Goal: Task Accomplishment & Management: Use online tool/utility

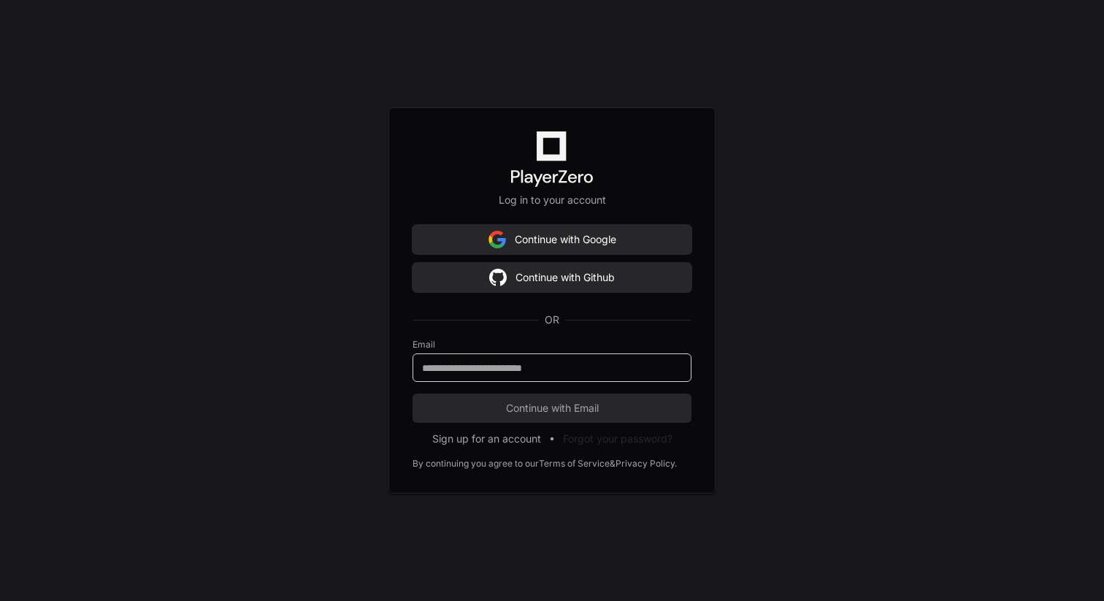
click at [483, 370] on input "email" at bounding box center [552, 368] width 260 height 15
paste input "**********"
type input "**********"
click at [458, 408] on span "Continue with Email" at bounding box center [552, 408] width 279 height 15
click at [516, 412] on span "Continue with Email" at bounding box center [552, 408] width 279 height 15
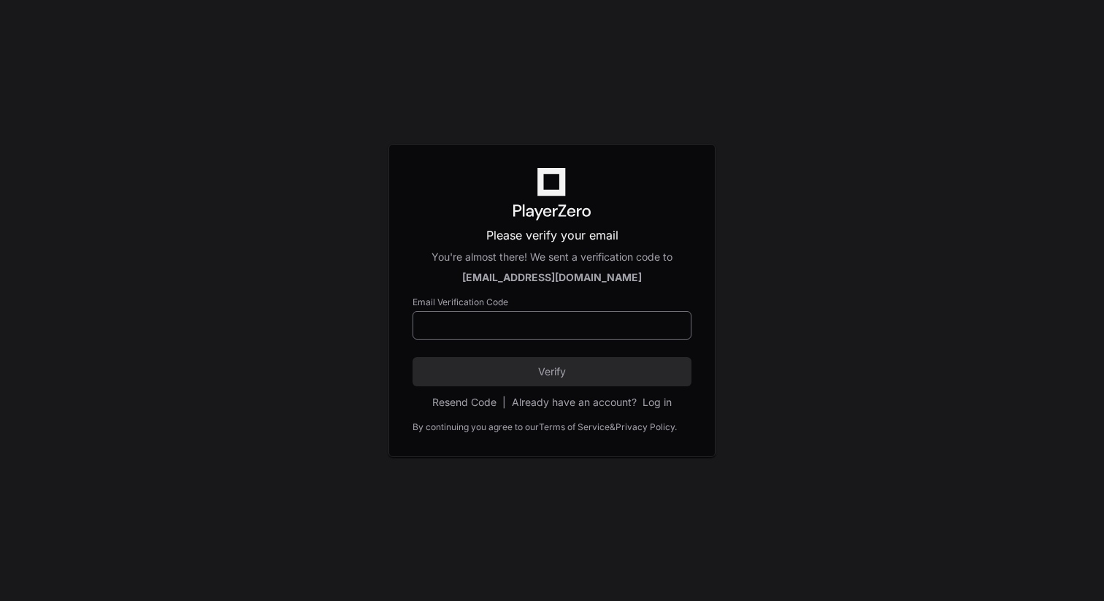
click at [469, 314] on div at bounding box center [552, 325] width 279 height 28
click at [521, 244] on p "Please verify your email" at bounding box center [552, 235] width 279 height 18
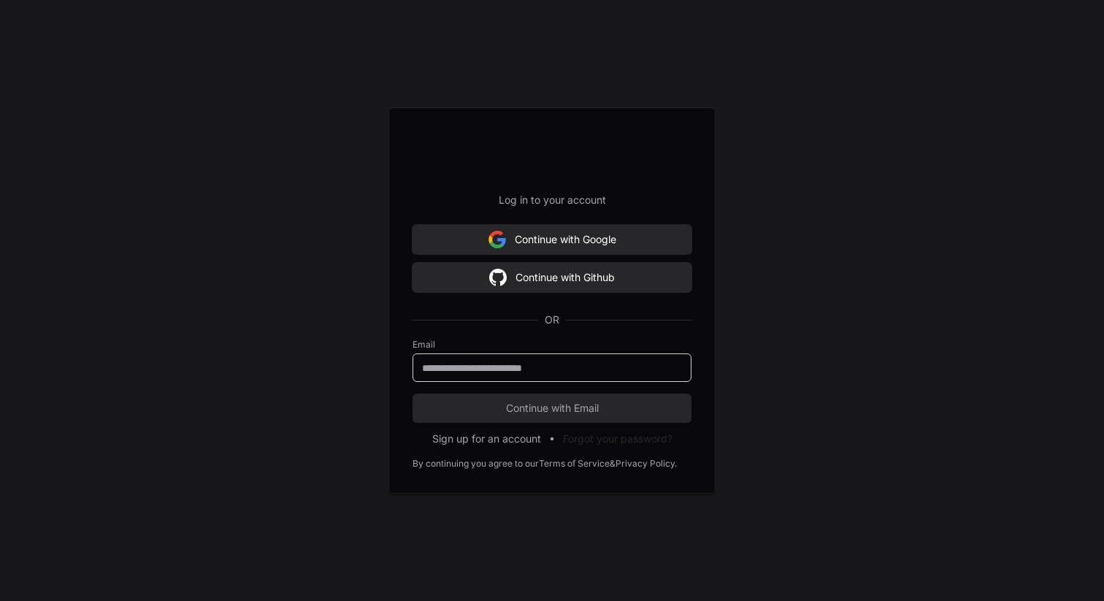
paste input "**********"
type input "**********"
click at [553, 410] on span "Continue with Email" at bounding box center [552, 408] width 279 height 15
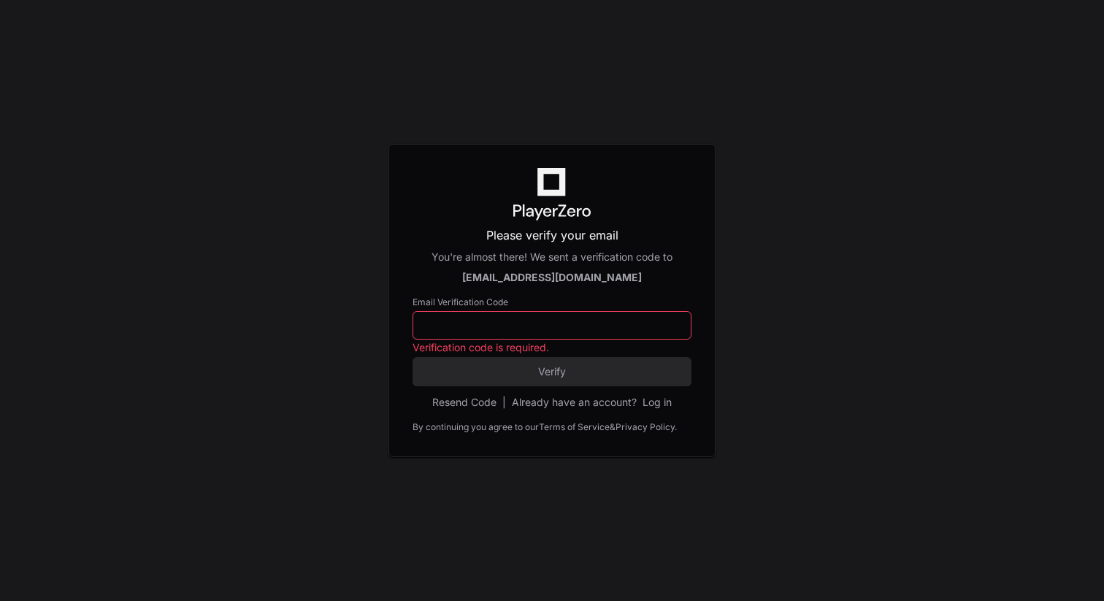
paste input "******"
type input "******"
click at [473, 371] on span "Verify" at bounding box center [552, 371] width 279 height 15
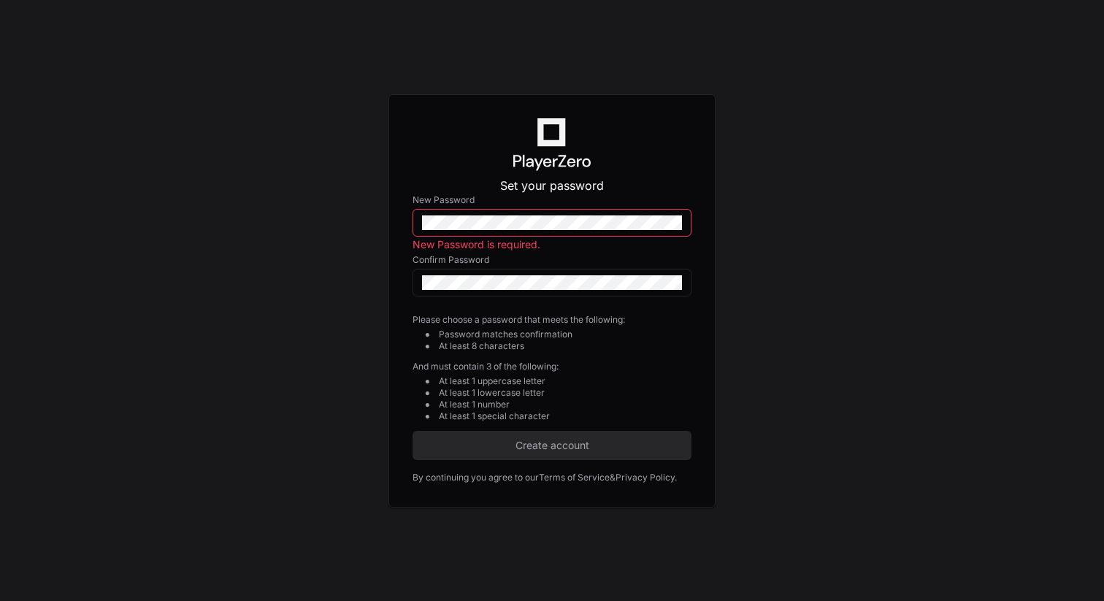
click at [513, 232] on div at bounding box center [552, 223] width 279 height 28
click at [547, 451] on span "Create account" at bounding box center [552, 445] width 279 height 15
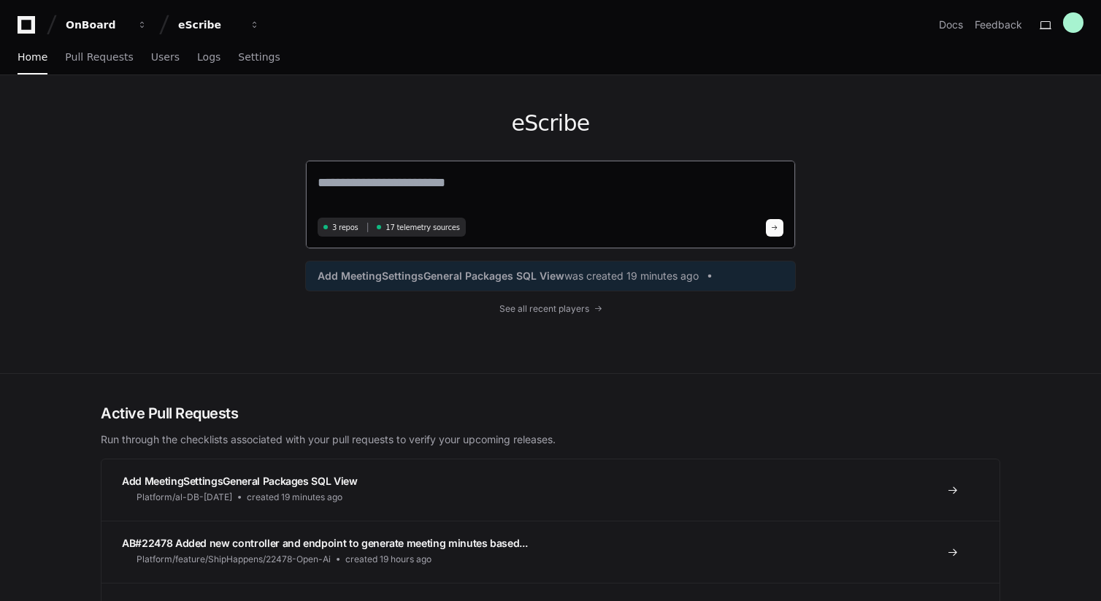
click at [348, 228] on span "3 repos" at bounding box center [345, 227] width 26 height 11
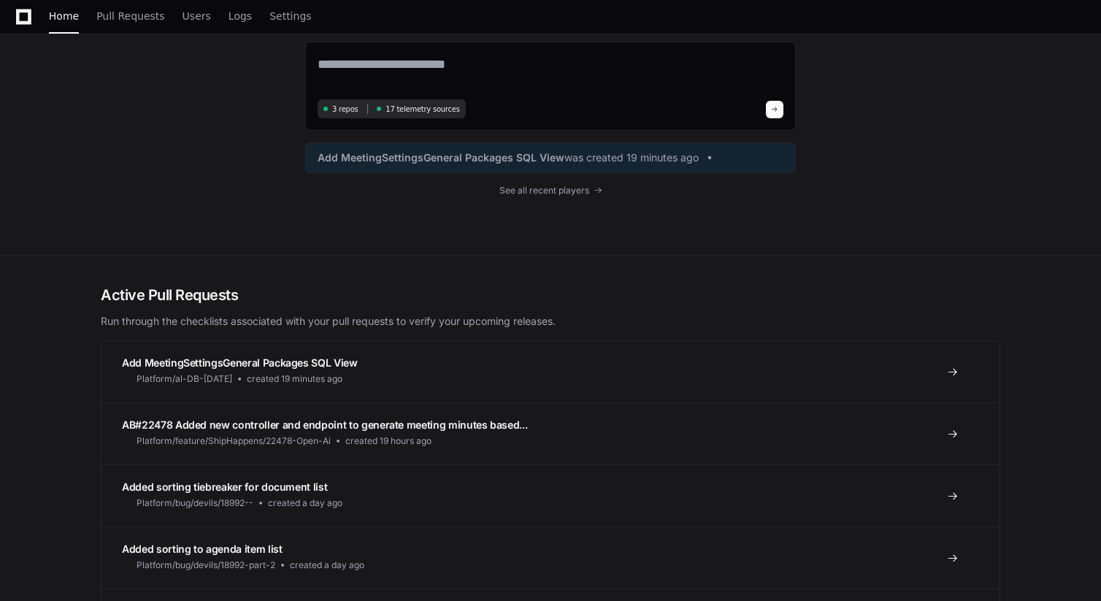
scroll to position [117, 0]
click at [533, 189] on span "See all recent players" at bounding box center [545, 192] width 90 height 12
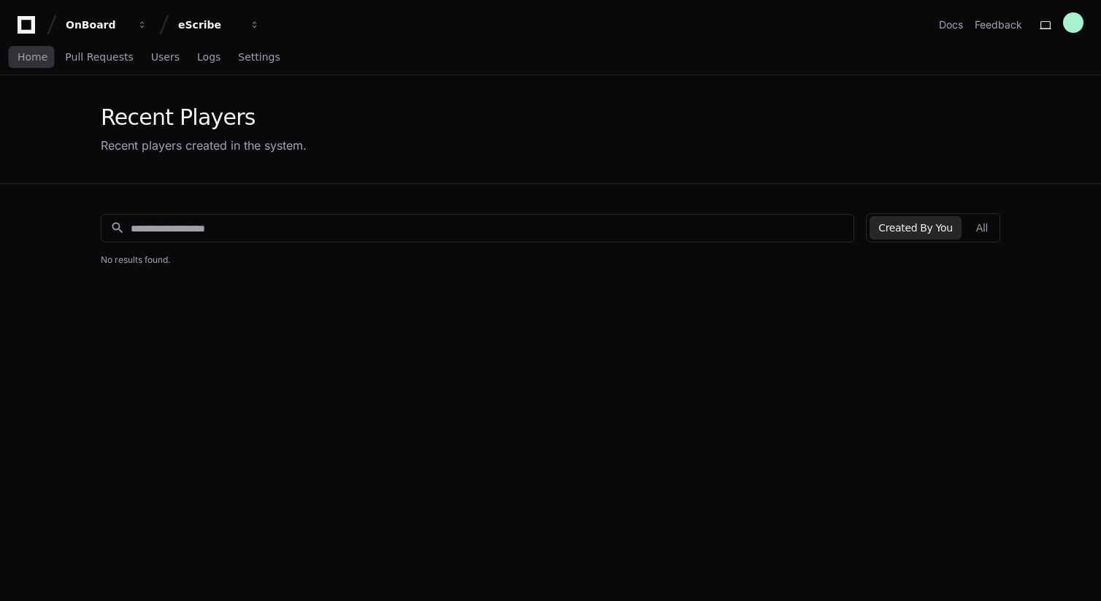
click at [49, 55] on div "Home Pull Requests Users Logs Settings" at bounding box center [149, 58] width 263 height 34
click at [99, 16] on button "OnBoard" at bounding box center [106, 25] width 93 height 26
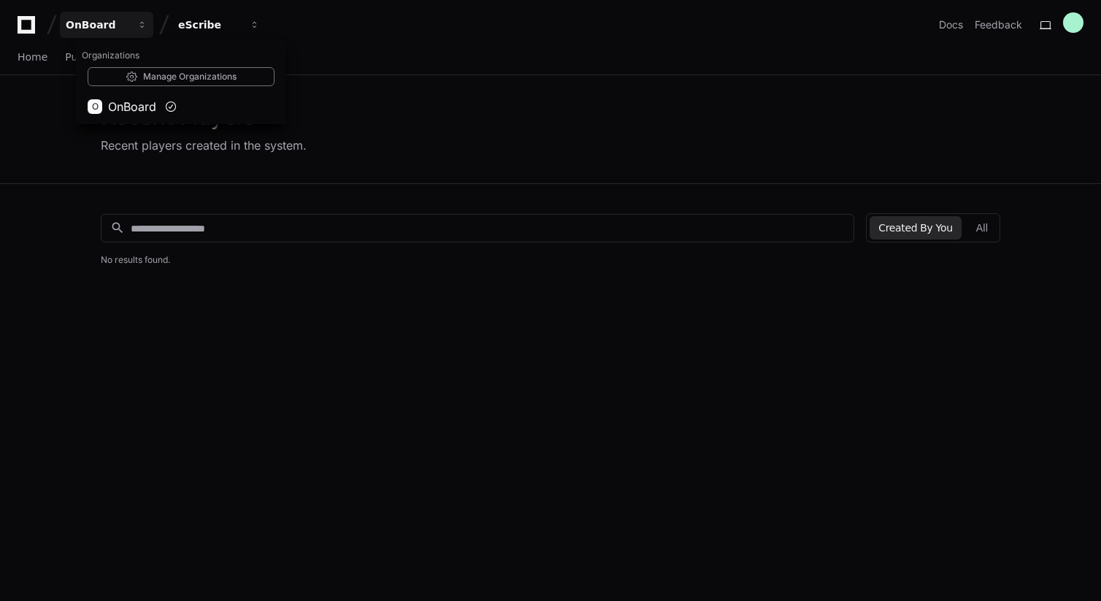
click at [18, 30] on icon at bounding box center [27, 25] width 18 height 18
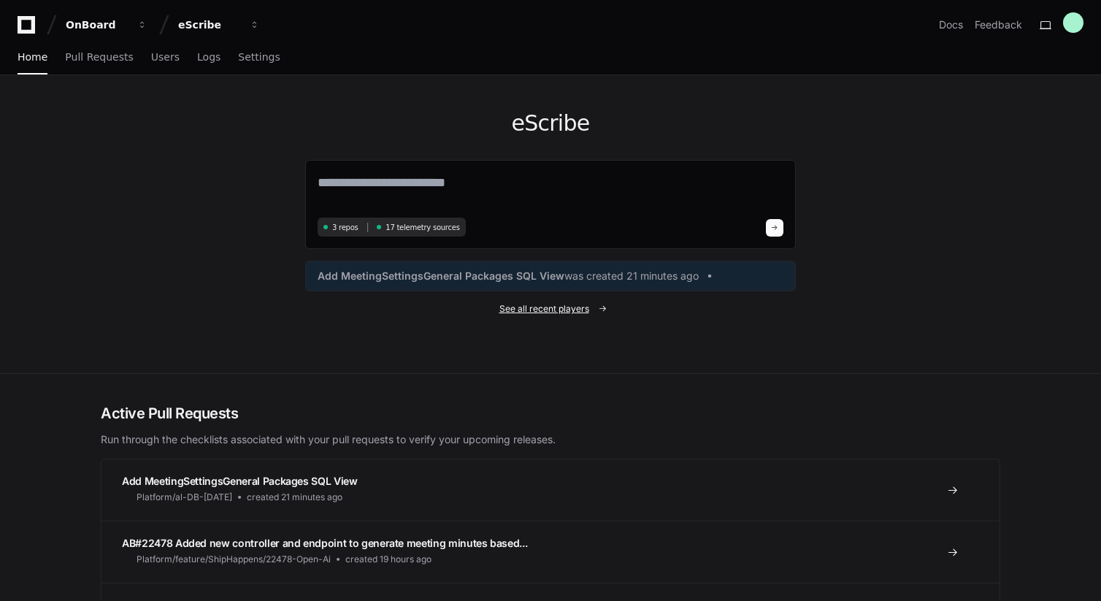
click at [550, 313] on span "See all recent players" at bounding box center [545, 309] width 90 height 12
click at [960, 24] on link "Docs" at bounding box center [951, 25] width 24 height 15
click at [153, 64] on link "Users" at bounding box center [165, 58] width 28 height 34
click at [198, 59] on span "Logs" at bounding box center [208, 57] width 23 height 9
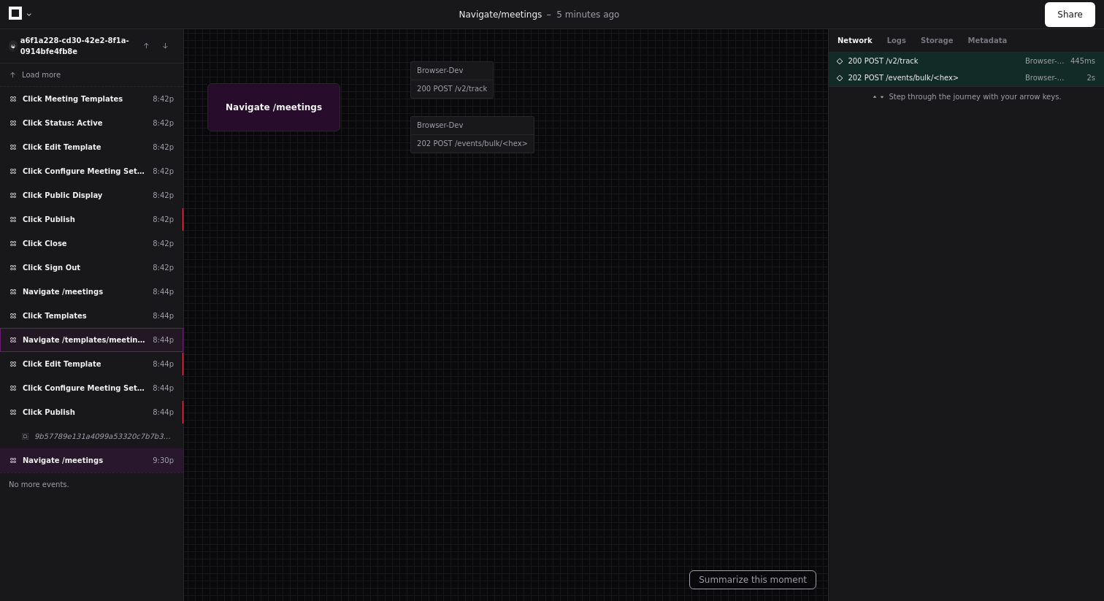
click at [85, 343] on span "Navigate /templates/meeting (Meeting Templates)" at bounding box center [85, 339] width 124 height 11
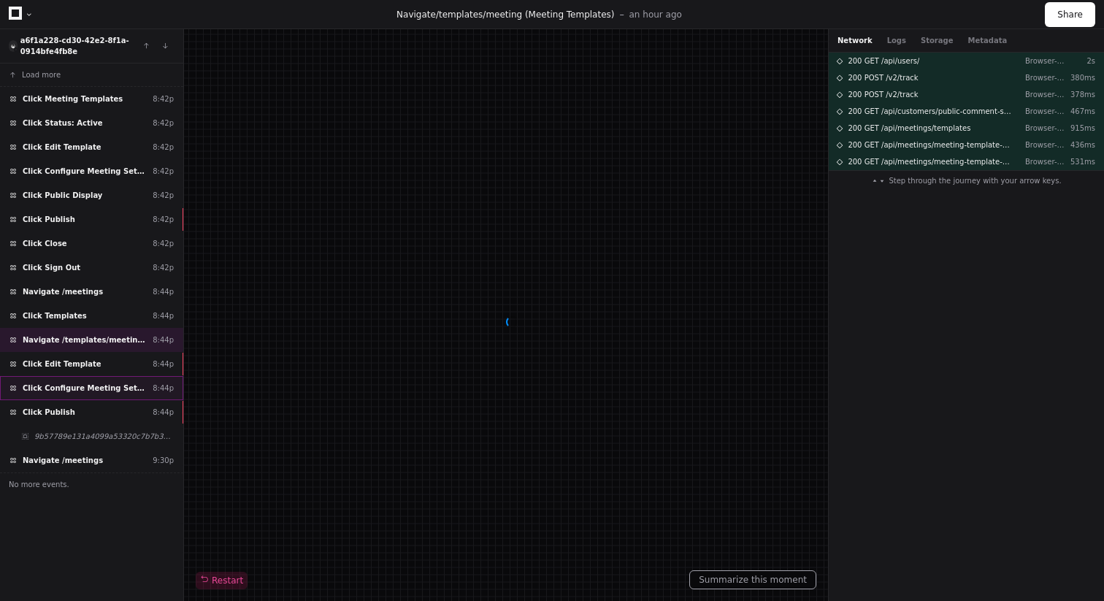
click at [112, 391] on span "Click Configure Meeting Settings" at bounding box center [85, 388] width 124 height 11
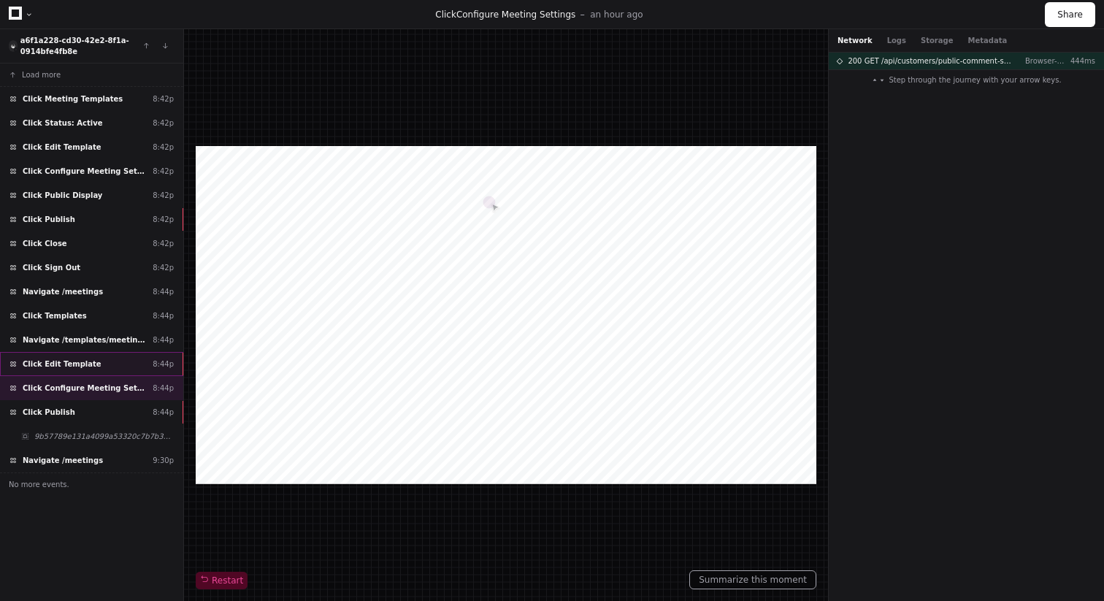
click at [79, 362] on span "Click Edit Template" at bounding box center [62, 364] width 79 height 11
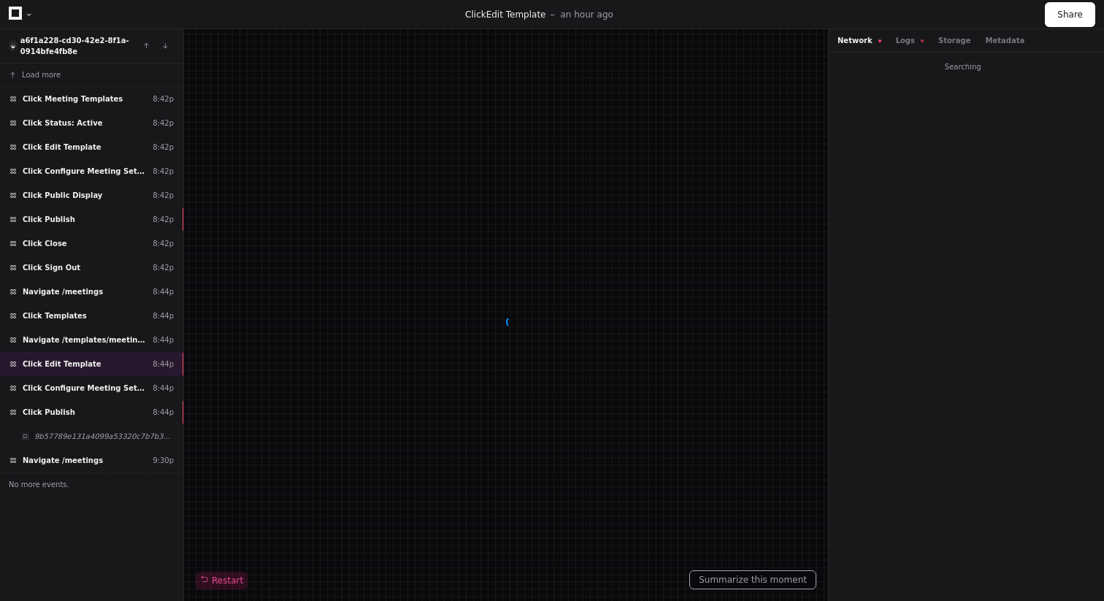
click at [71, 387] on span "Click Configure Meeting Settings" at bounding box center [85, 388] width 124 height 11
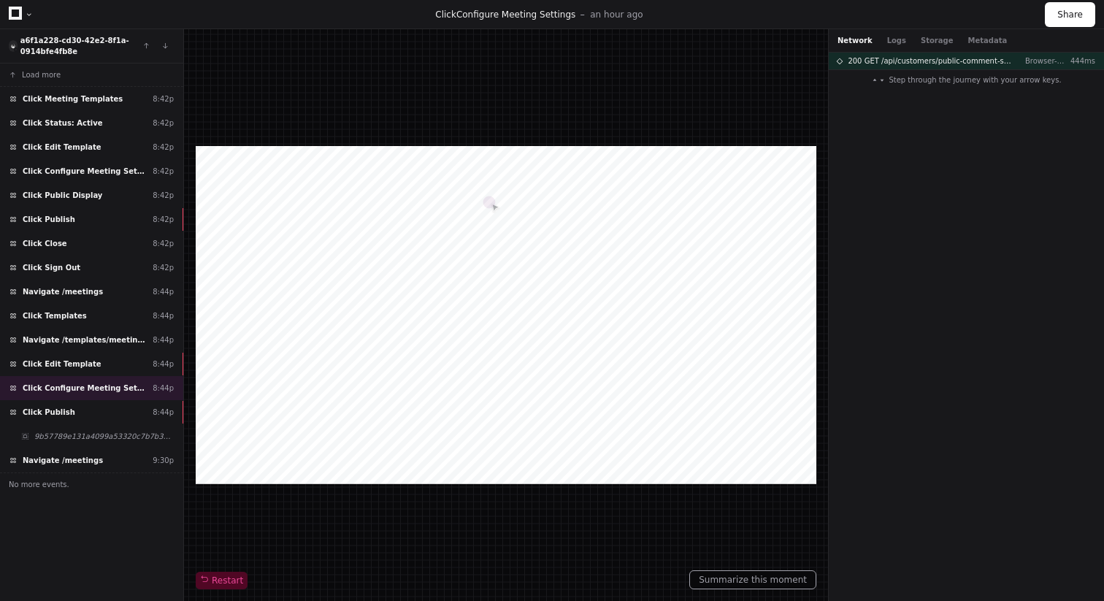
click at [722, 454] on div at bounding box center [506, 315] width 621 height 338
click at [890, 46] on div "Network Logs Storage Metadata" at bounding box center [966, 40] width 275 height 23
click at [890, 45] on button "Logs" at bounding box center [896, 40] width 19 height 11
click at [923, 45] on button "Storage" at bounding box center [937, 40] width 32 height 11
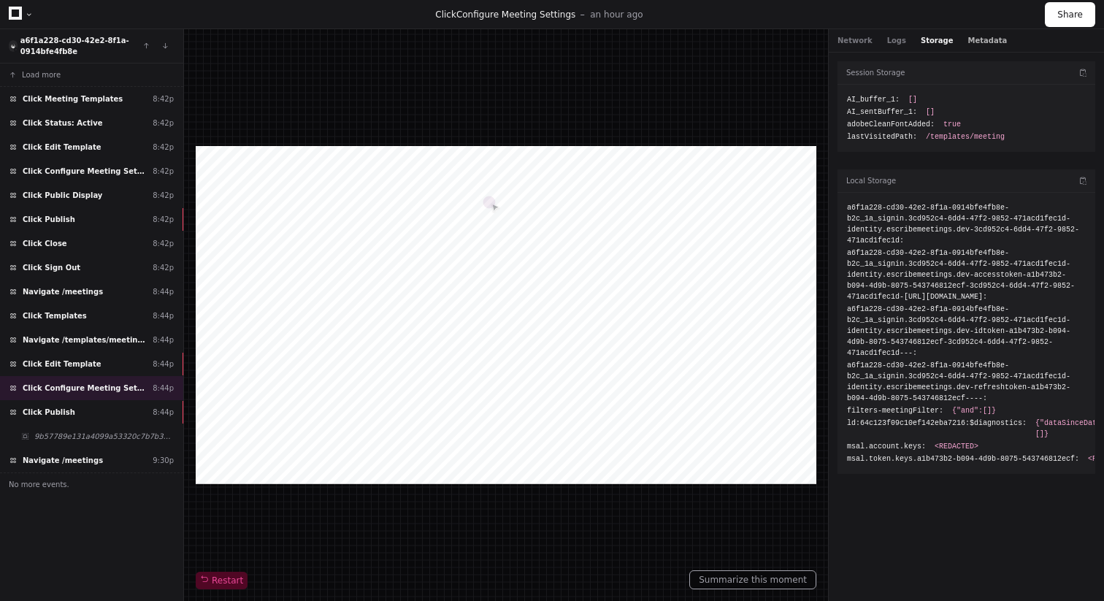
click at [968, 42] on button "Metadata" at bounding box center [987, 40] width 39 height 11
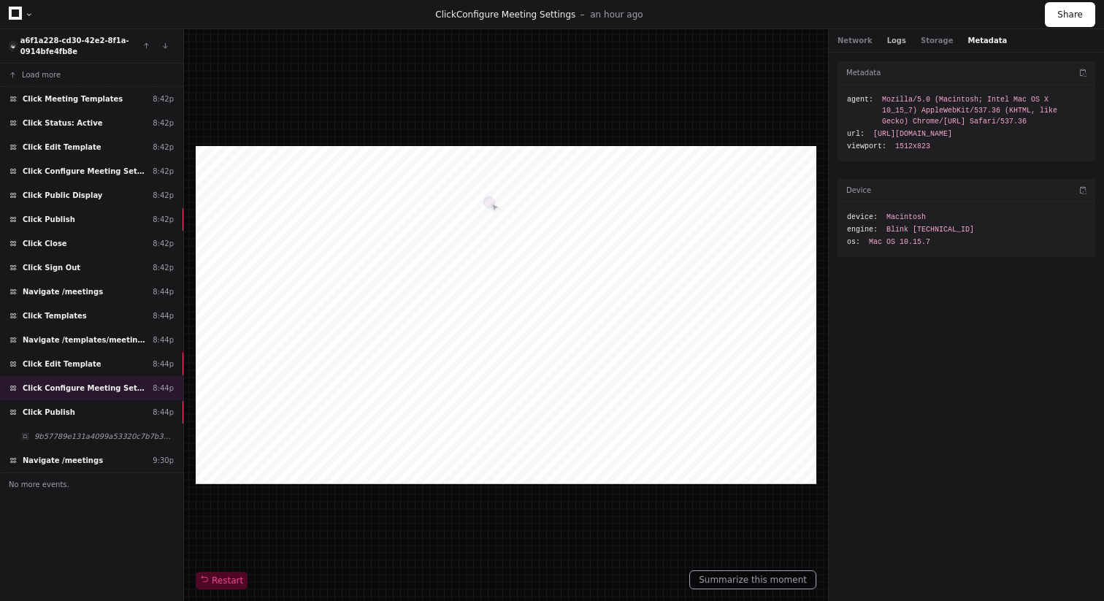
click at [888, 39] on button "Logs" at bounding box center [896, 40] width 19 height 11
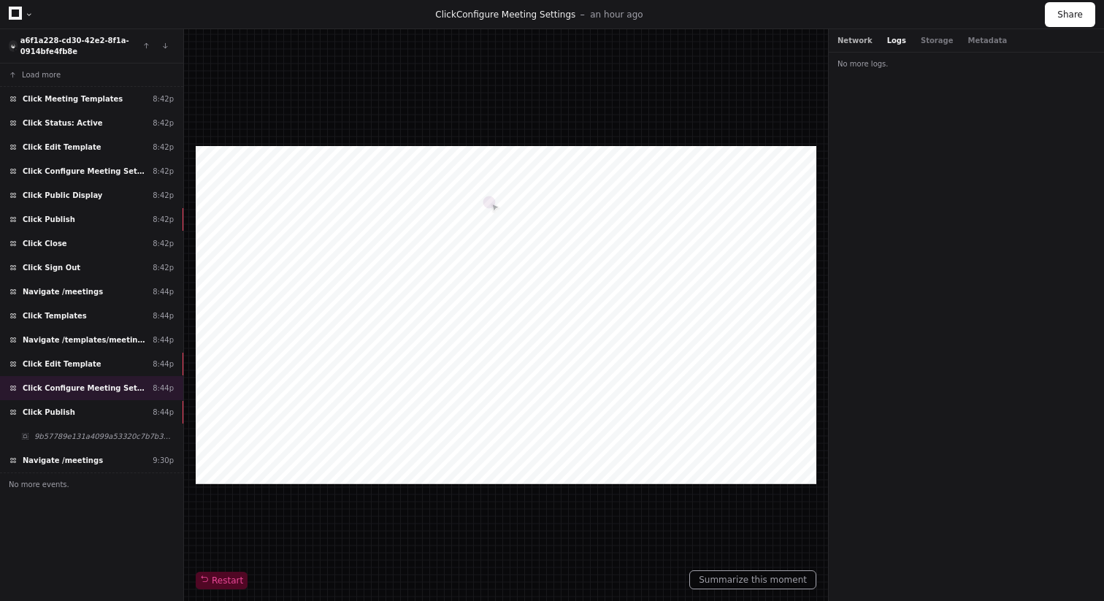
click at [861, 39] on button "Network" at bounding box center [855, 40] width 35 height 11
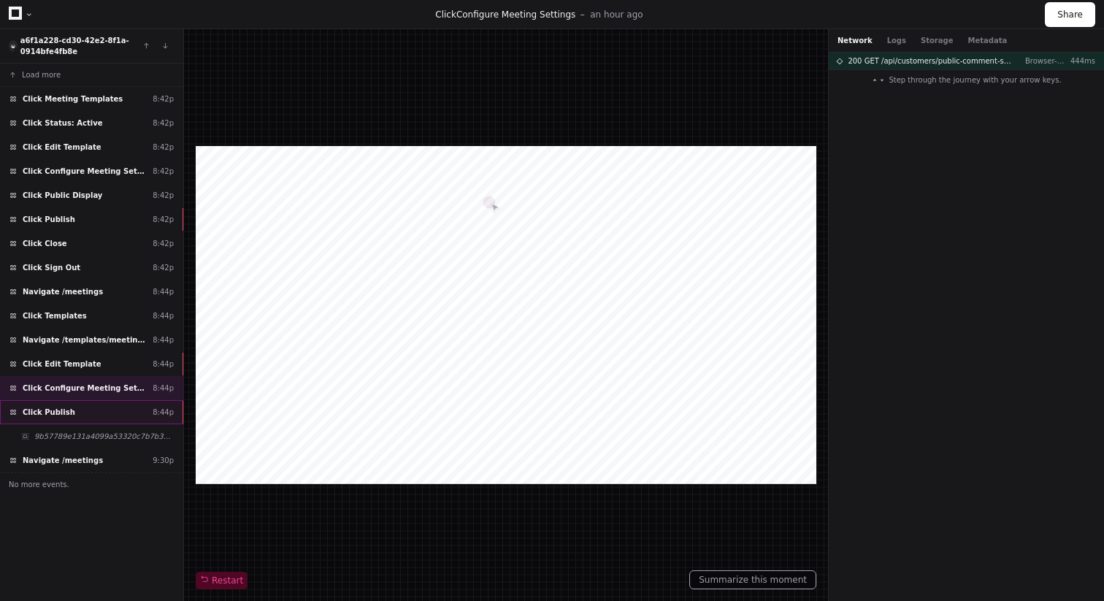
click at [66, 409] on span "Click Publish" at bounding box center [49, 412] width 53 height 11
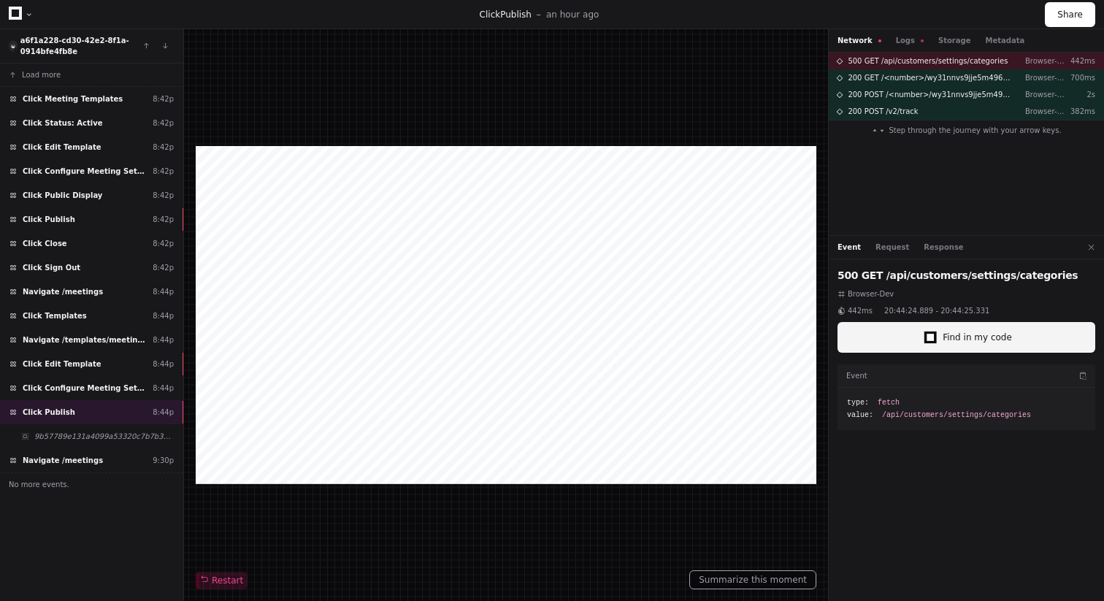
click at [934, 338] on div at bounding box center [930, 337] width 7 height 7
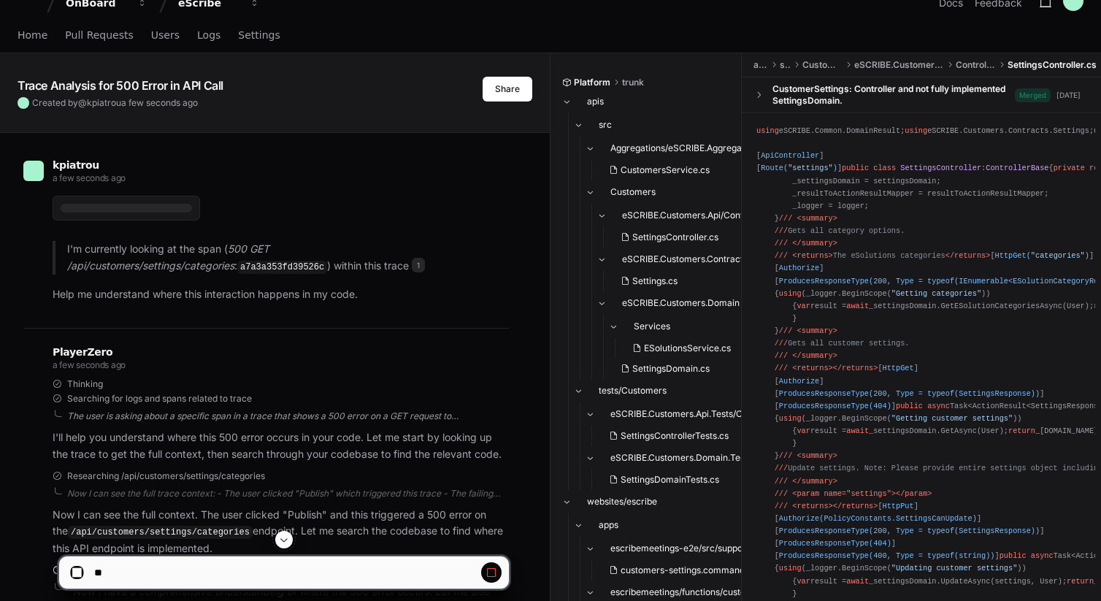
scroll to position [20, 0]
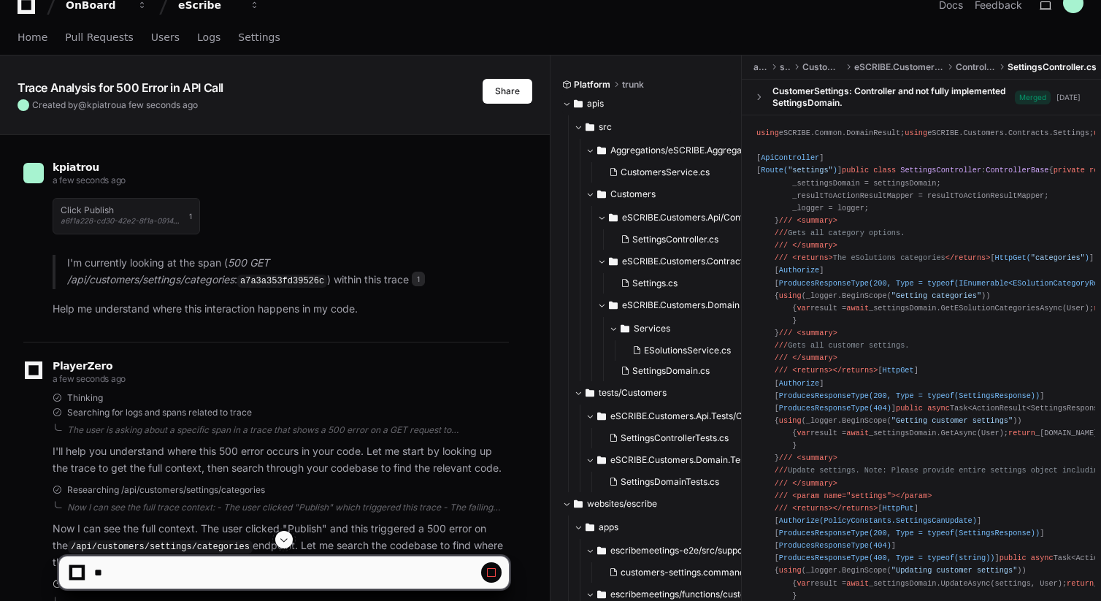
click at [571, 102] on span at bounding box center [566, 103] width 9 height 9
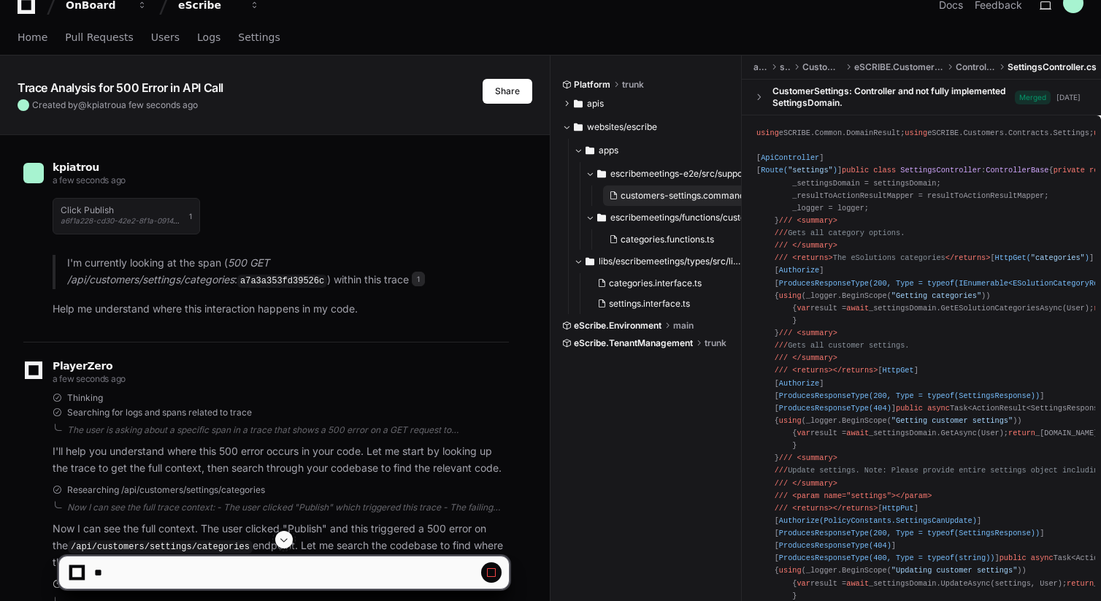
click at [629, 188] on button "customers-settings.commands.ts" at bounding box center [680, 195] width 154 height 20
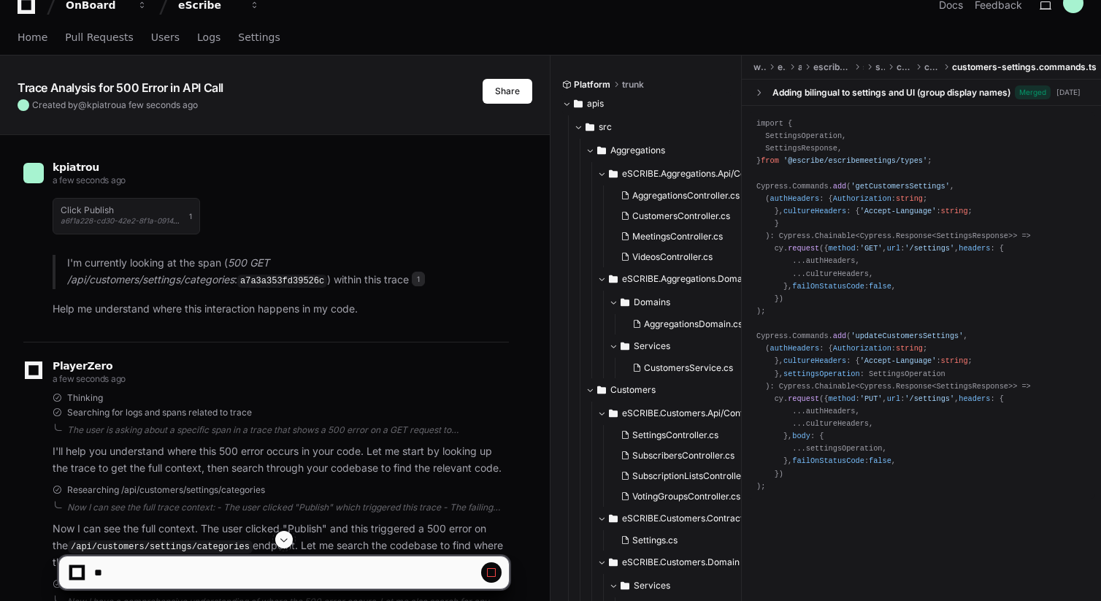
click at [567, 102] on span at bounding box center [566, 103] width 9 height 9
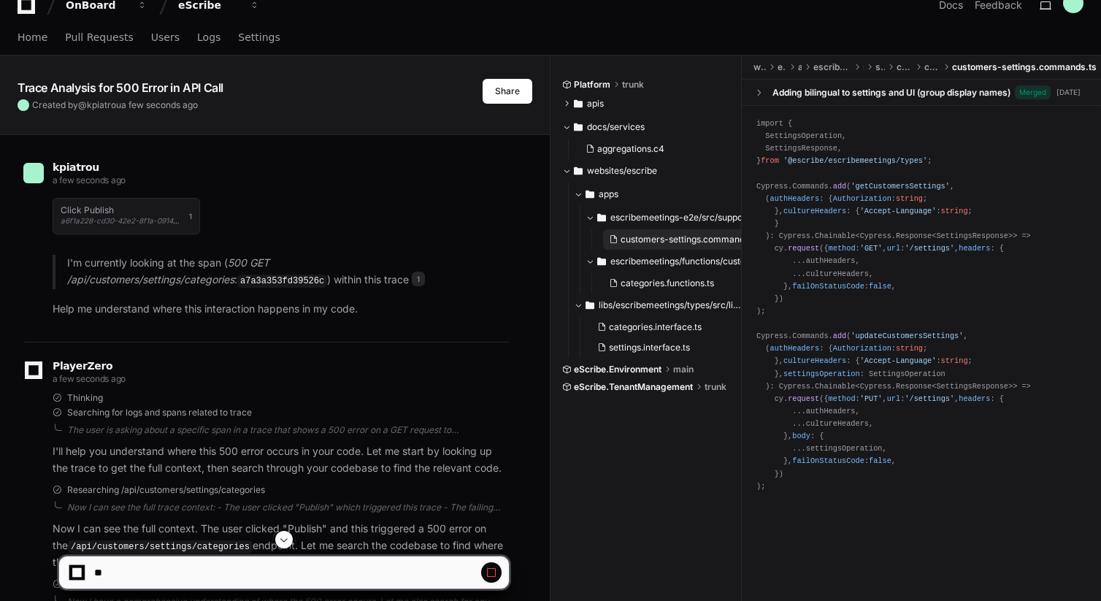
click at [622, 240] on span "customers-settings.commands.ts" at bounding box center [690, 240] width 138 height 12
click at [624, 347] on span "settings.interface.ts" at bounding box center [649, 348] width 81 height 12
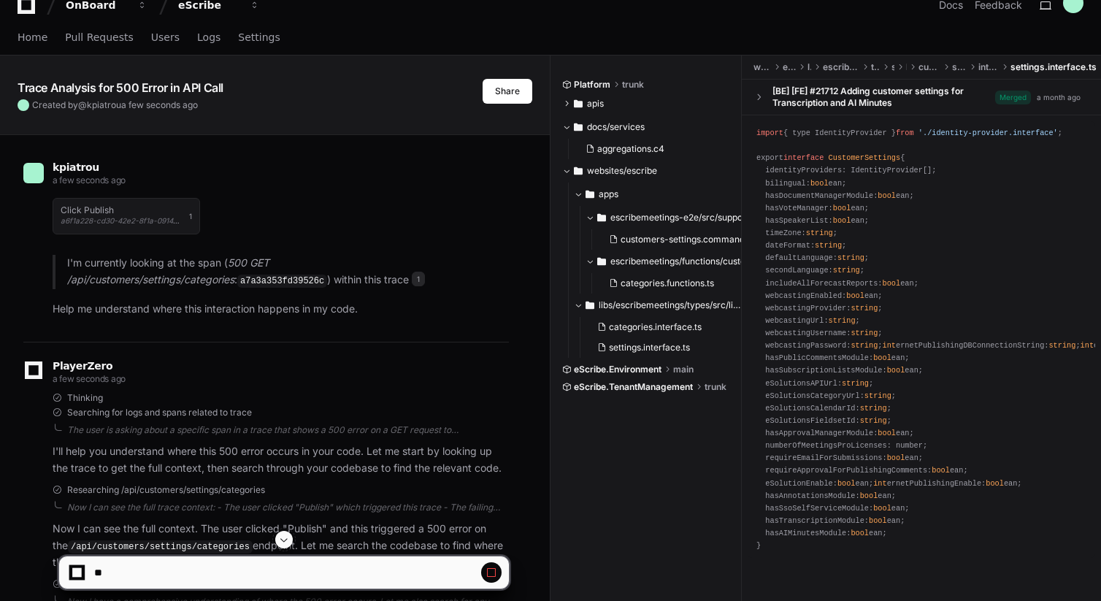
scroll to position [0, 0]
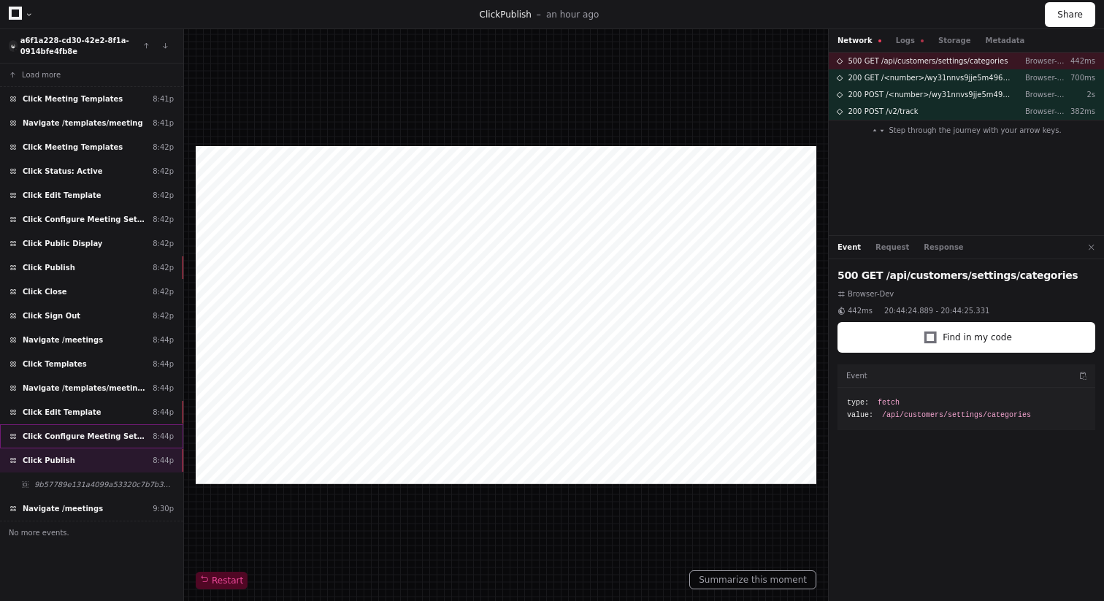
click at [50, 431] on span "Click Configure Meeting Settings" at bounding box center [85, 436] width 124 height 11
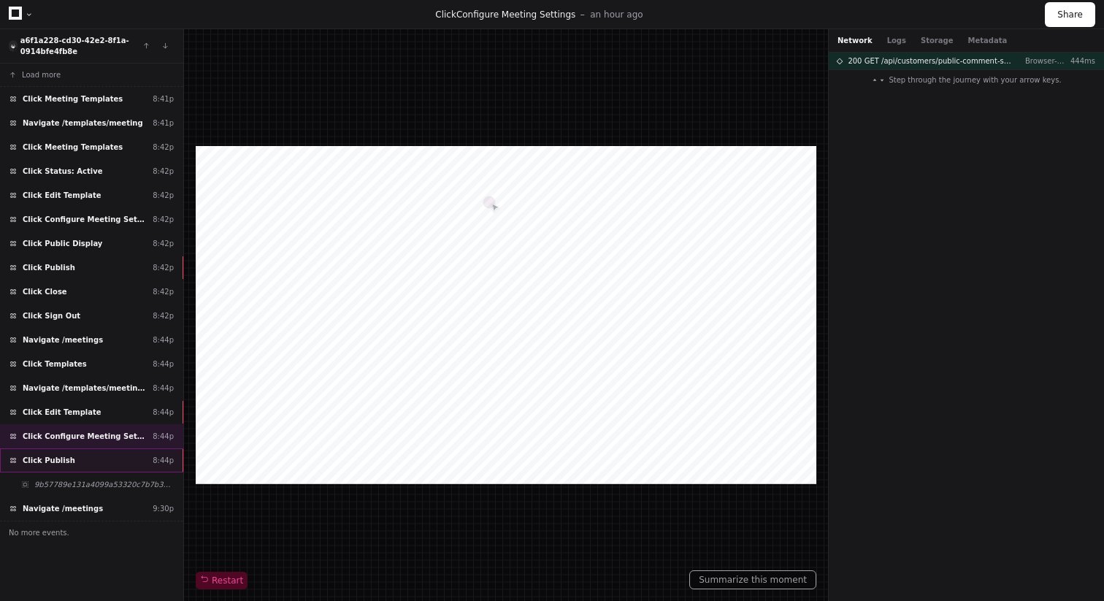
click at [65, 458] on span "Click Publish" at bounding box center [49, 460] width 53 height 11
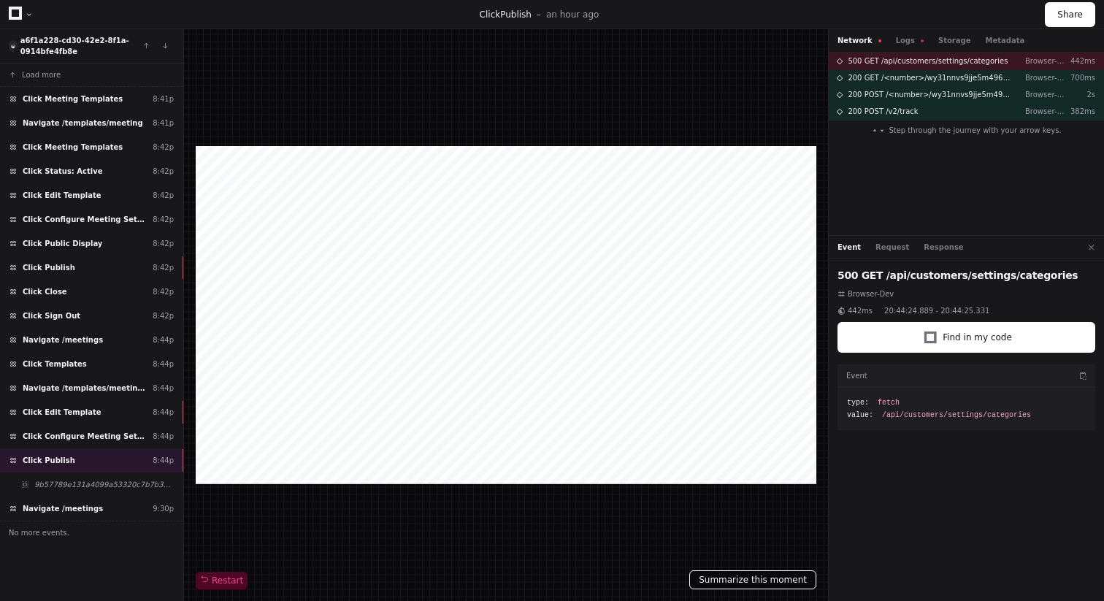
click at [784, 582] on button "Summarize this moment" at bounding box center [752, 579] width 127 height 19
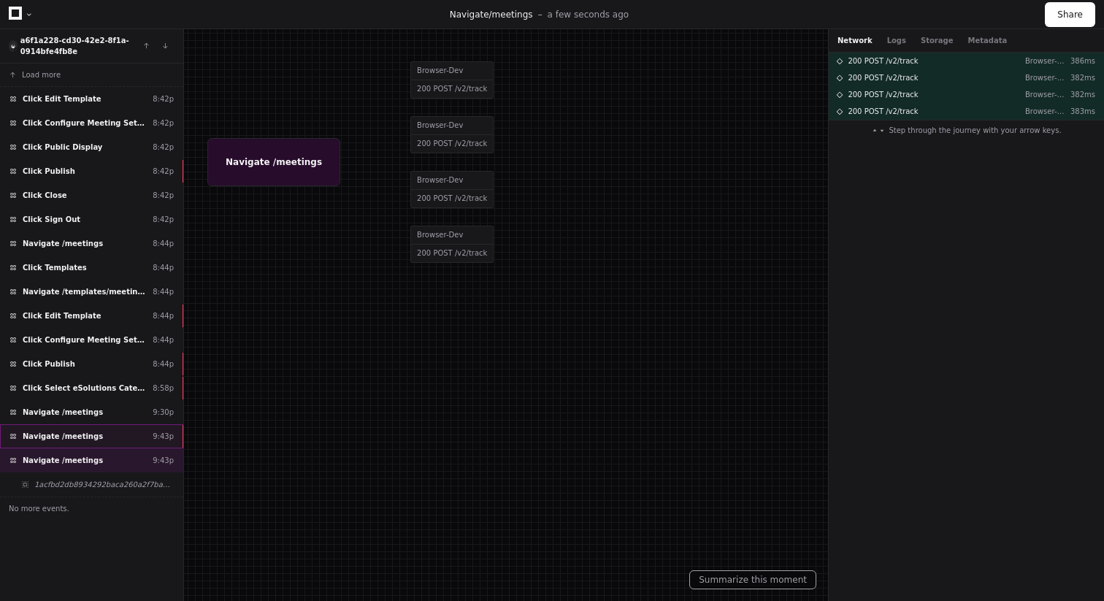
click at [91, 440] on span "Navigate /meetings" at bounding box center [63, 436] width 80 height 11
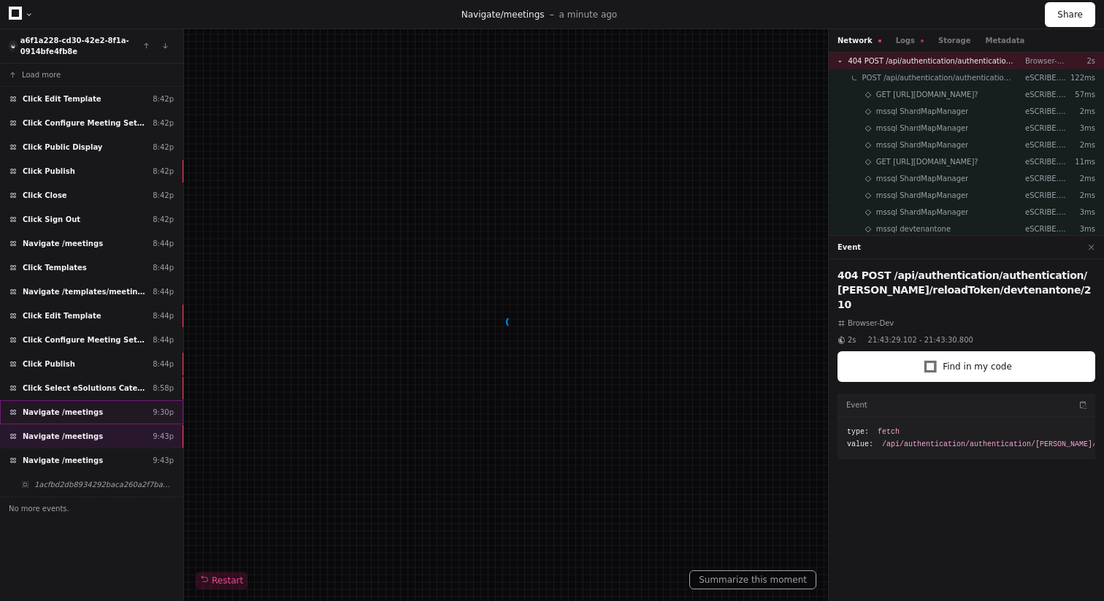
click at [78, 409] on span "Navigate /meetings" at bounding box center [63, 412] width 80 height 11
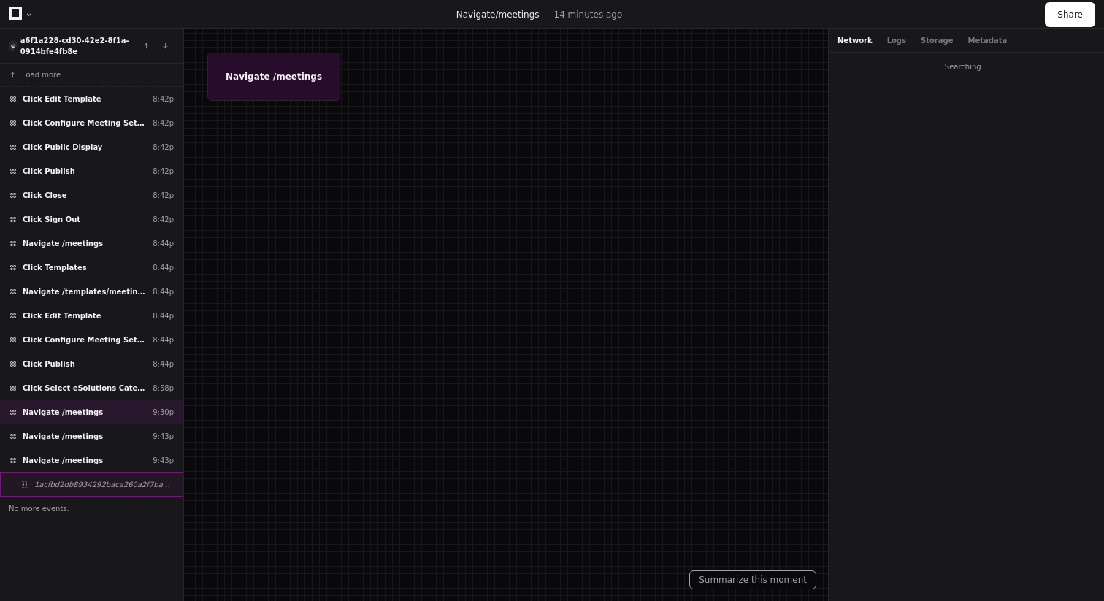
click at [78, 473] on div "1acfbd2db8934292baca260a2f7baa35" at bounding box center [91, 485] width 183 height 24
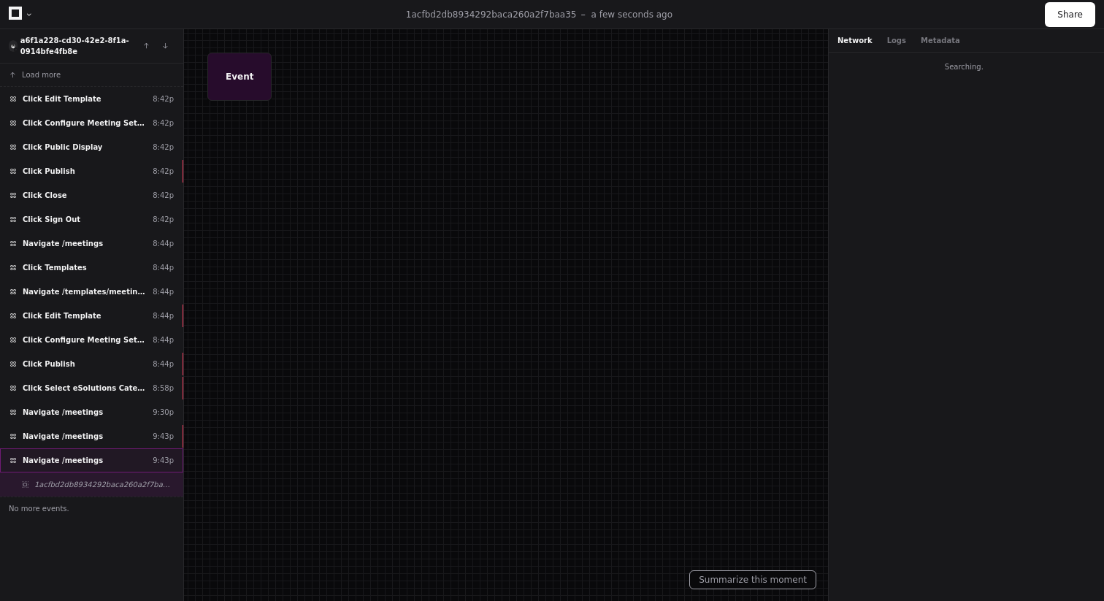
click at [77, 459] on span "Navigate /meetings" at bounding box center [63, 460] width 80 height 11
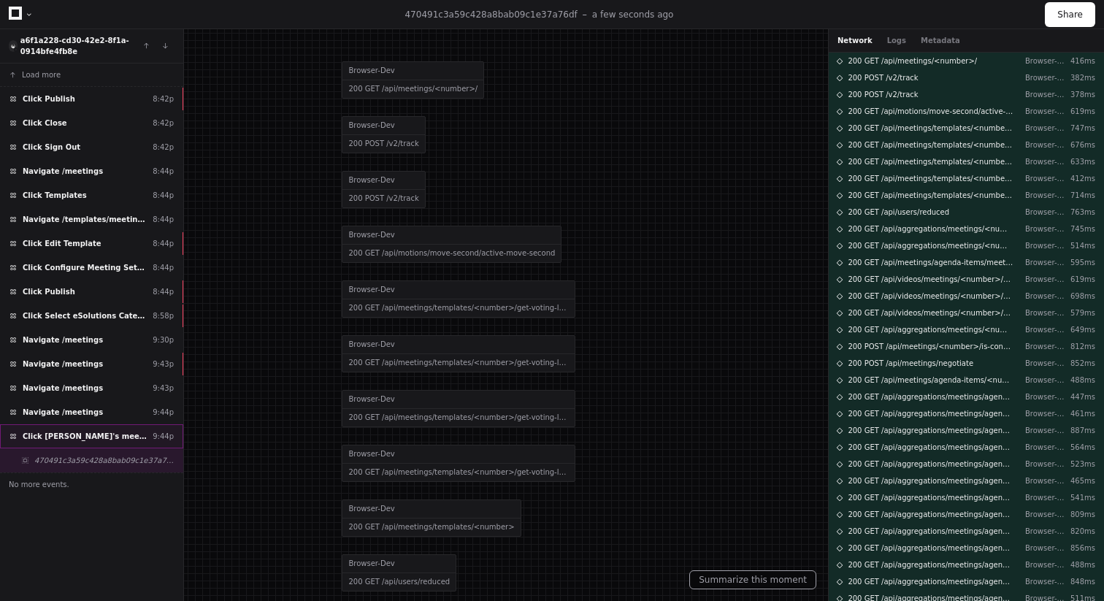
click at [55, 435] on span "Click [PERSON_NAME]'s meeting template" at bounding box center [85, 436] width 124 height 11
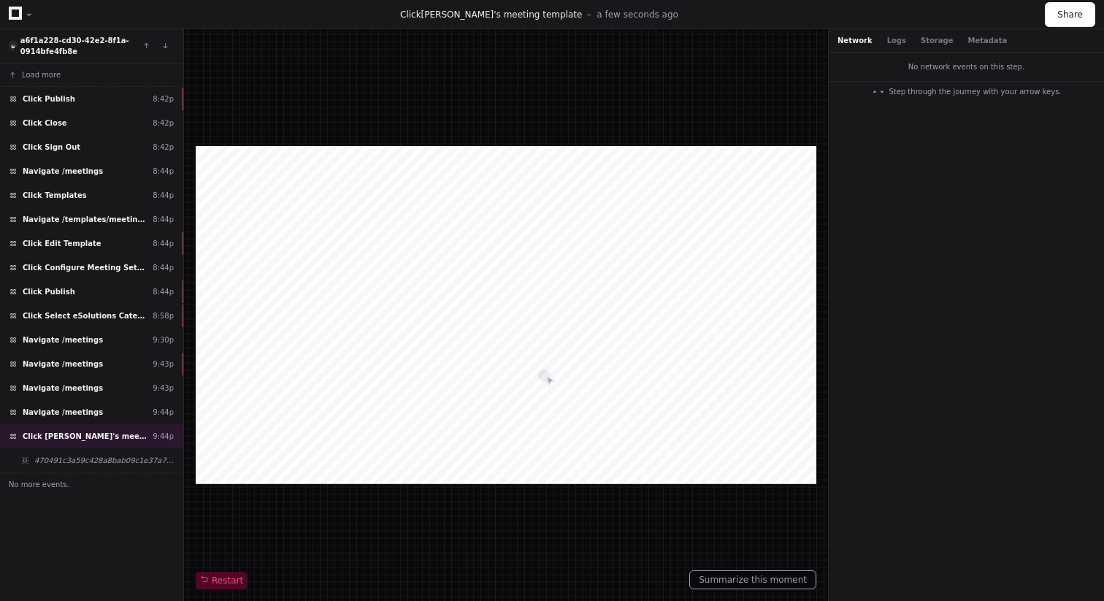
click at [558, 369] on div at bounding box center [506, 315] width 621 height 338
click at [448, 428] on div at bounding box center [506, 315] width 621 height 338
click at [503, 357] on div at bounding box center [506, 315] width 621 height 338
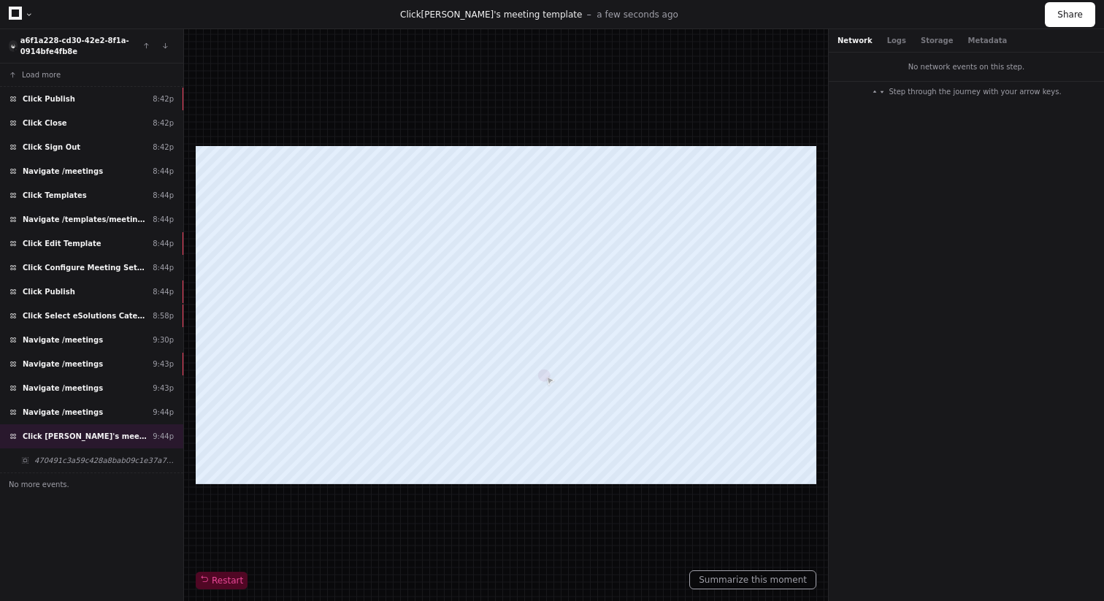
click at [503, 357] on div at bounding box center [506, 315] width 621 height 338
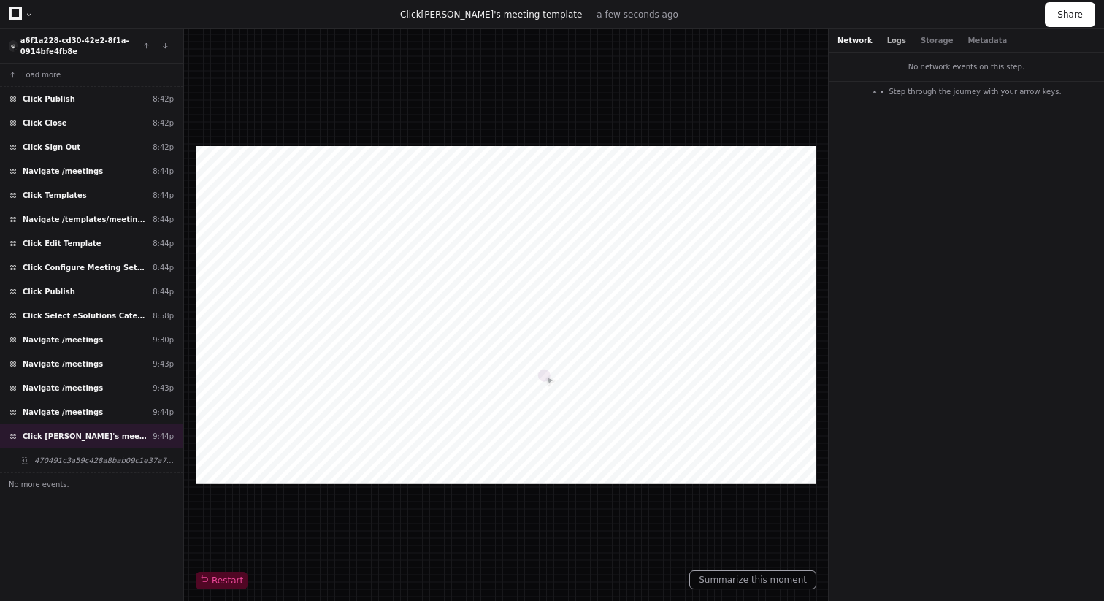
click at [897, 45] on button "Logs" at bounding box center [896, 40] width 19 height 11
click at [930, 45] on button "Storage" at bounding box center [937, 40] width 32 height 11
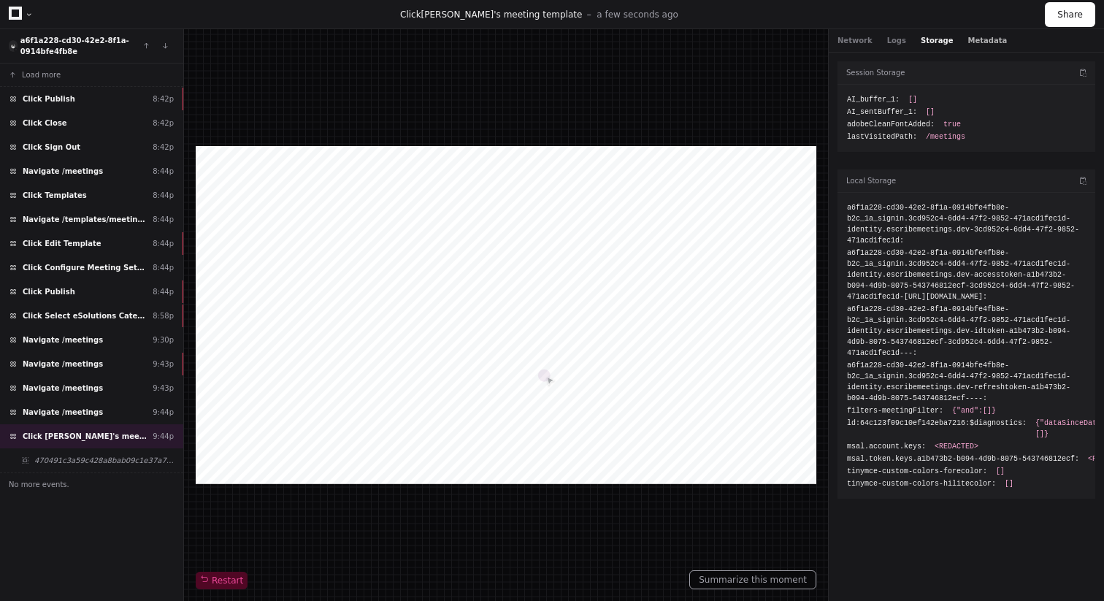
click at [986, 44] on button "Metadata" at bounding box center [987, 40] width 39 height 11
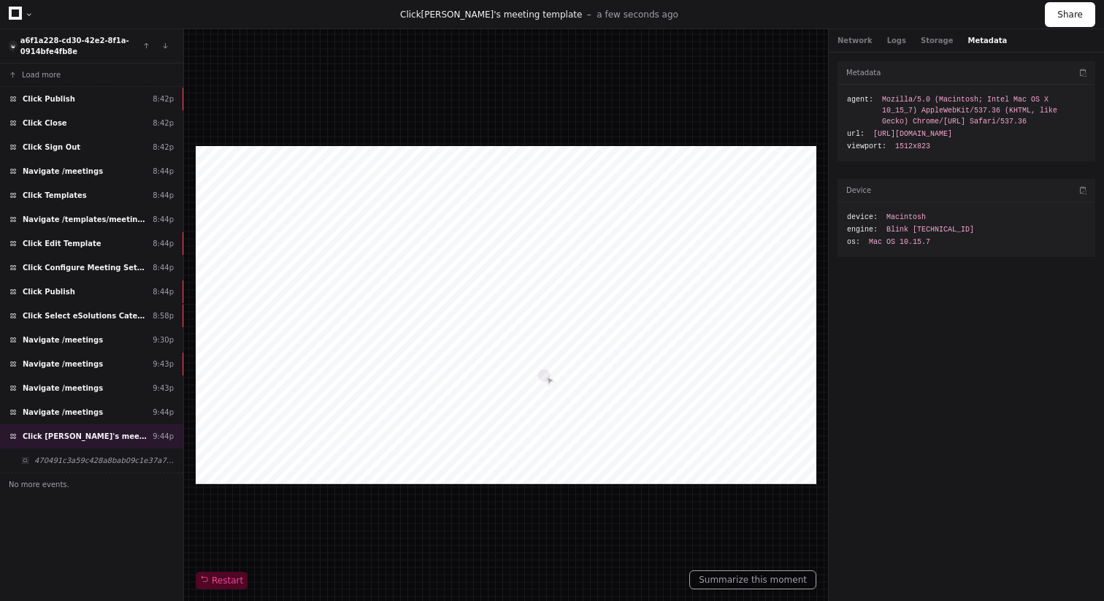
click at [845, 46] on div "Network Logs Storage Metadata" at bounding box center [966, 40] width 275 height 23
click at [846, 39] on button "Network" at bounding box center [855, 40] width 35 height 11
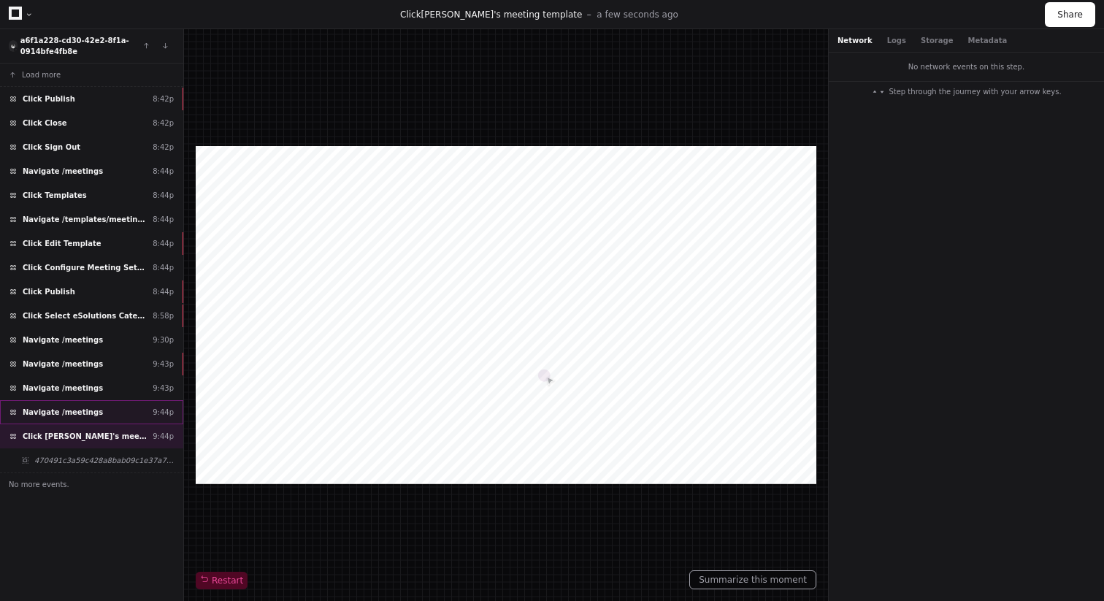
click at [97, 414] on div "Navigate /meetings 9:44p" at bounding box center [91, 412] width 183 height 24
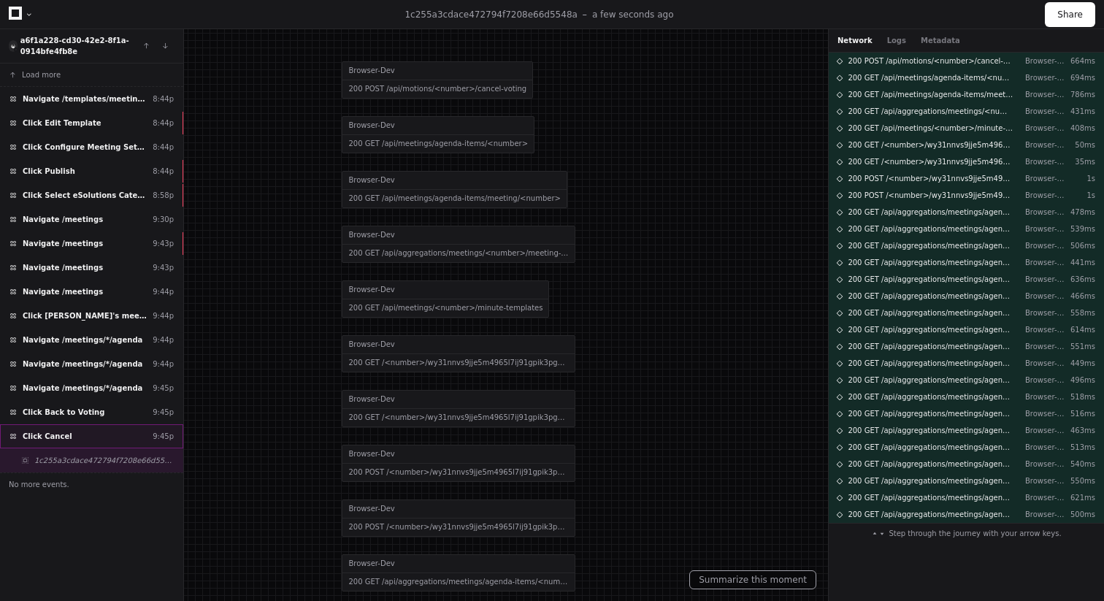
click at [85, 426] on div "Click Cancel 9:45p" at bounding box center [91, 436] width 183 height 24
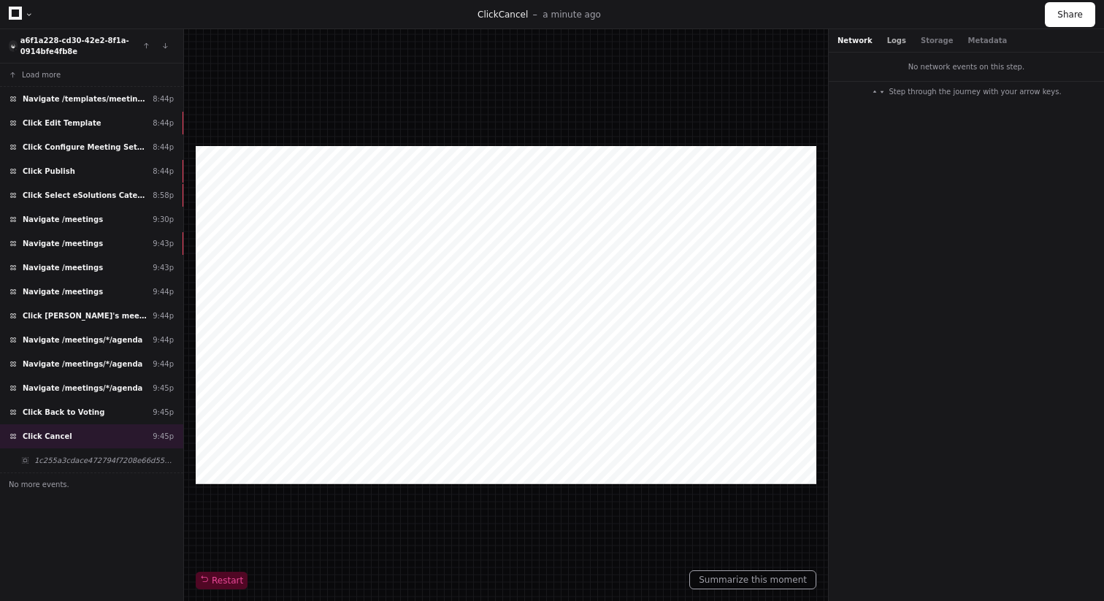
click at [899, 40] on button "Logs" at bounding box center [896, 40] width 19 height 11
click at [921, 43] on button "Storage" at bounding box center [937, 40] width 32 height 11
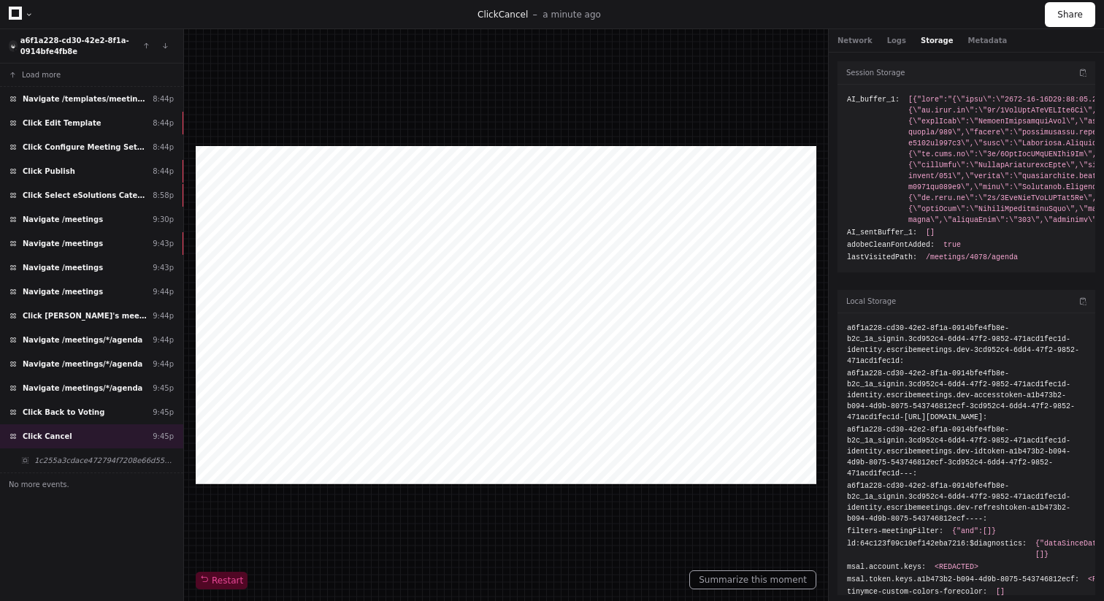
click at [976, 34] on div "Network Logs Storage Metadata" at bounding box center [966, 40] width 275 height 23
click at [976, 37] on button "Metadata" at bounding box center [987, 40] width 39 height 11
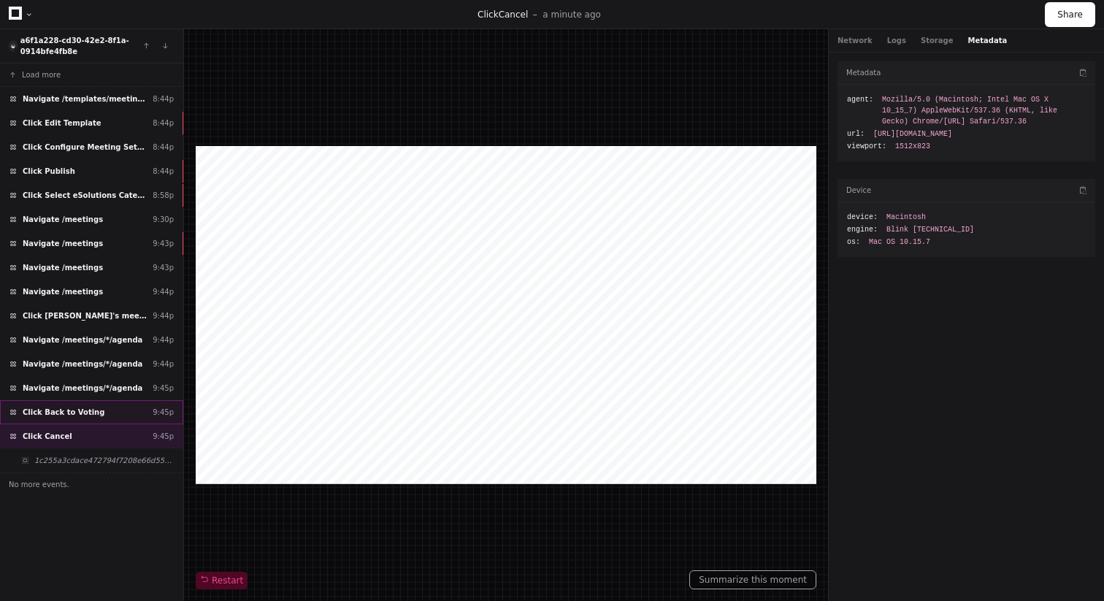
click at [83, 410] on span "Click Back to Voting" at bounding box center [64, 412] width 82 height 11
click at [128, 402] on div "Click Back to Voting 9:45p" at bounding box center [91, 412] width 183 height 24
click at [134, 389] on div "Navigate /meetings/*/agenda 9:45p" at bounding box center [91, 388] width 183 height 24
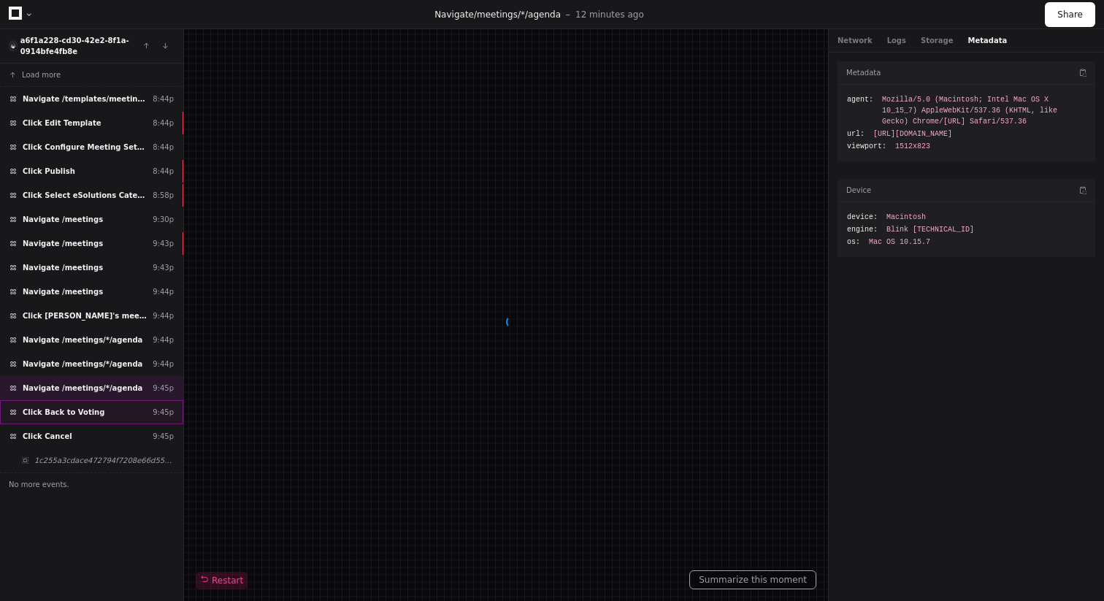
click at [110, 407] on div "Click Back to Voting 9:45p" at bounding box center [91, 412] width 183 height 24
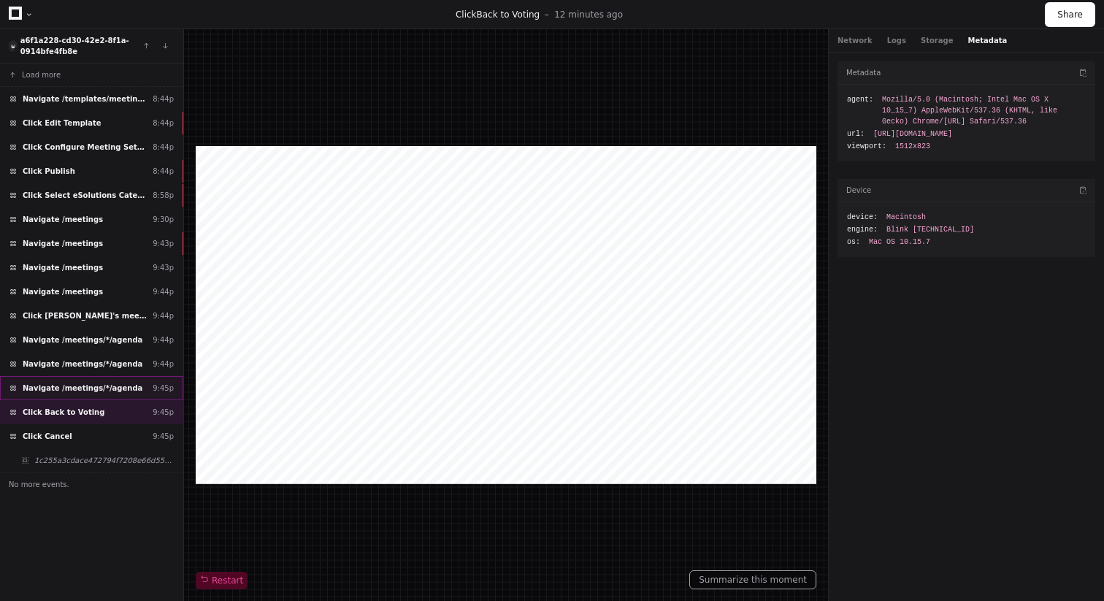
click at [86, 386] on span "Navigate /meetings/*/agenda" at bounding box center [83, 388] width 120 height 11
click at [91, 423] on div "Click Back to Voting 9:45p" at bounding box center [91, 412] width 183 height 24
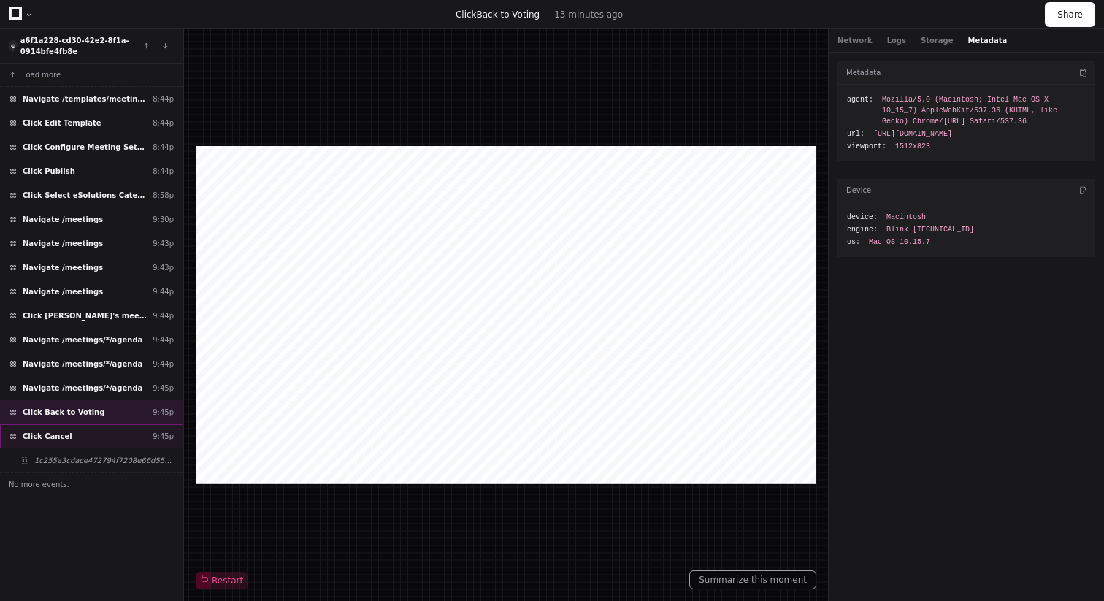
click at [104, 443] on div "Click Cancel 9:45p" at bounding box center [91, 436] width 183 height 24
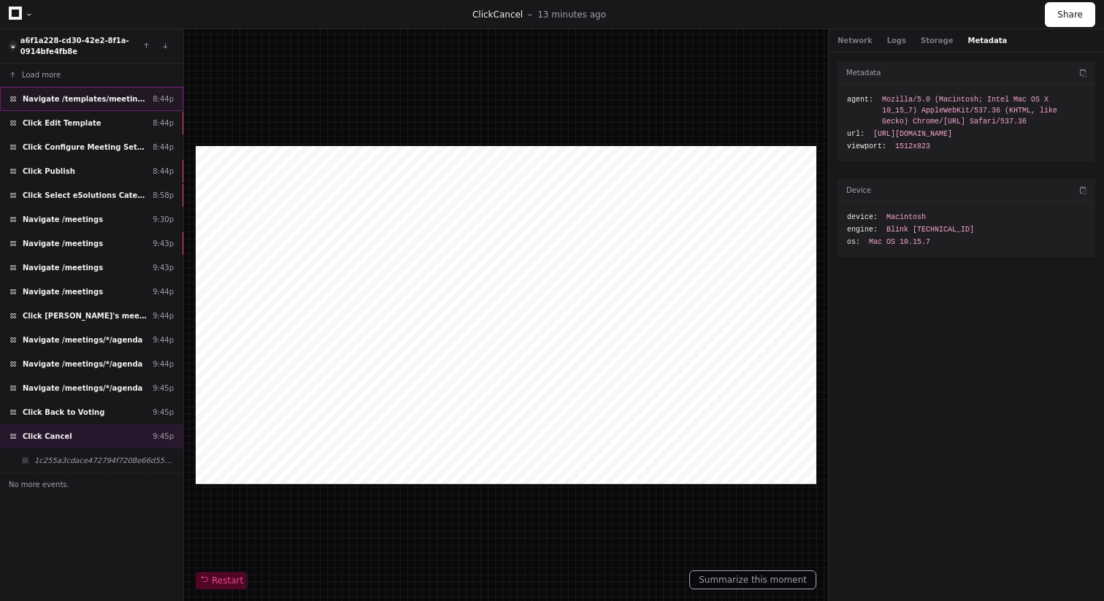
click at [137, 102] on span "Navigate /templates/meeting (Meeting Templates)" at bounding box center [85, 98] width 124 height 11
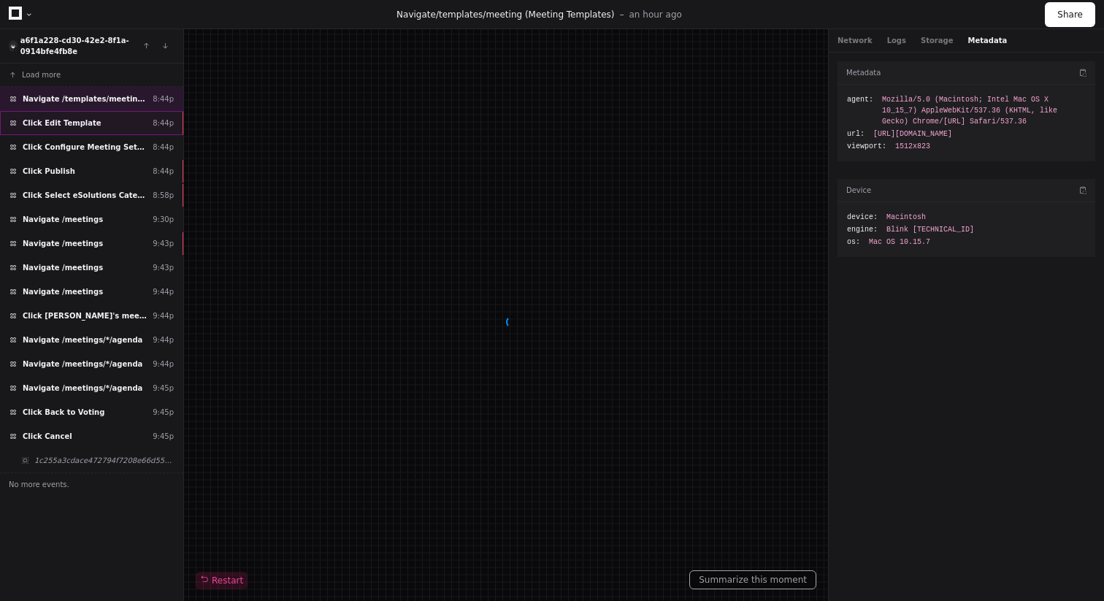
click at [110, 127] on div "Click Edit Template 8:44p" at bounding box center [91, 123] width 183 height 24
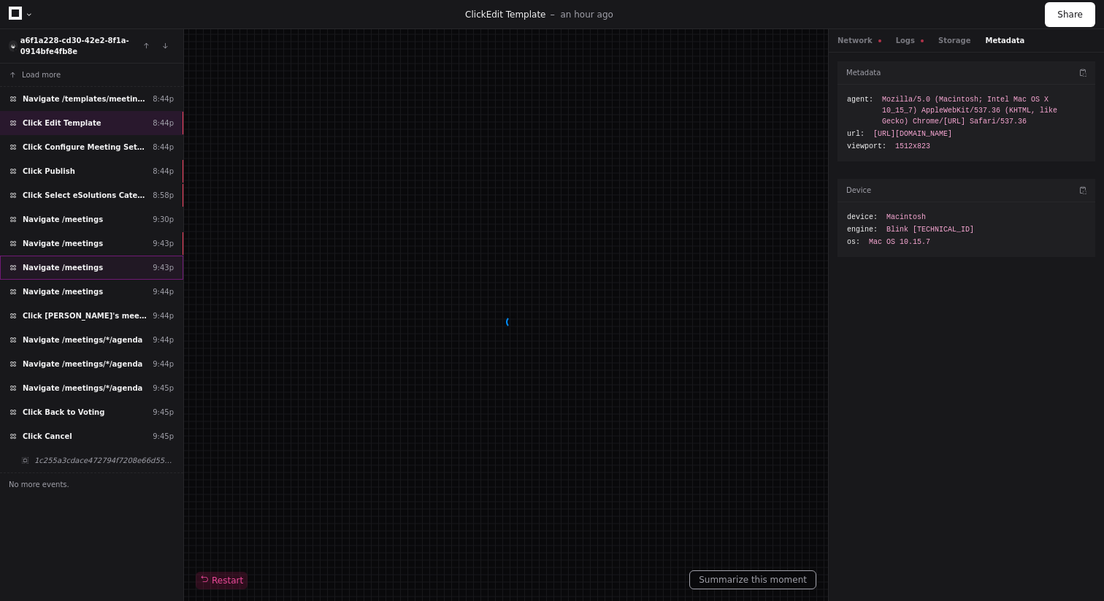
click at [138, 262] on div "Navigate /meetings 9:43p" at bounding box center [91, 268] width 183 height 24
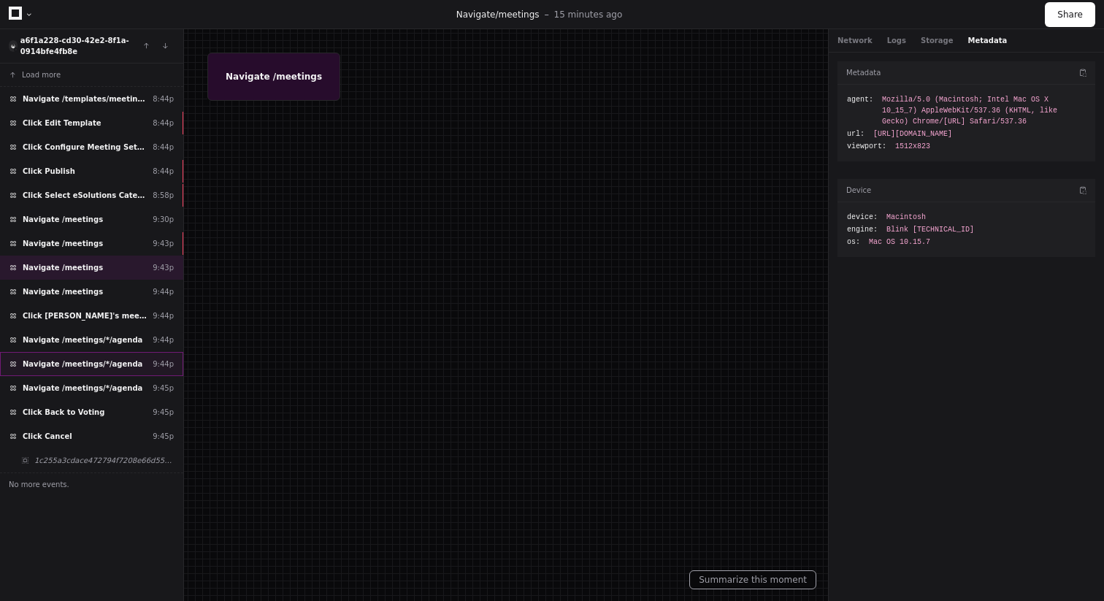
click at [144, 367] on div "Navigate /meetings/*/agenda 9:44p" at bounding box center [91, 364] width 183 height 24
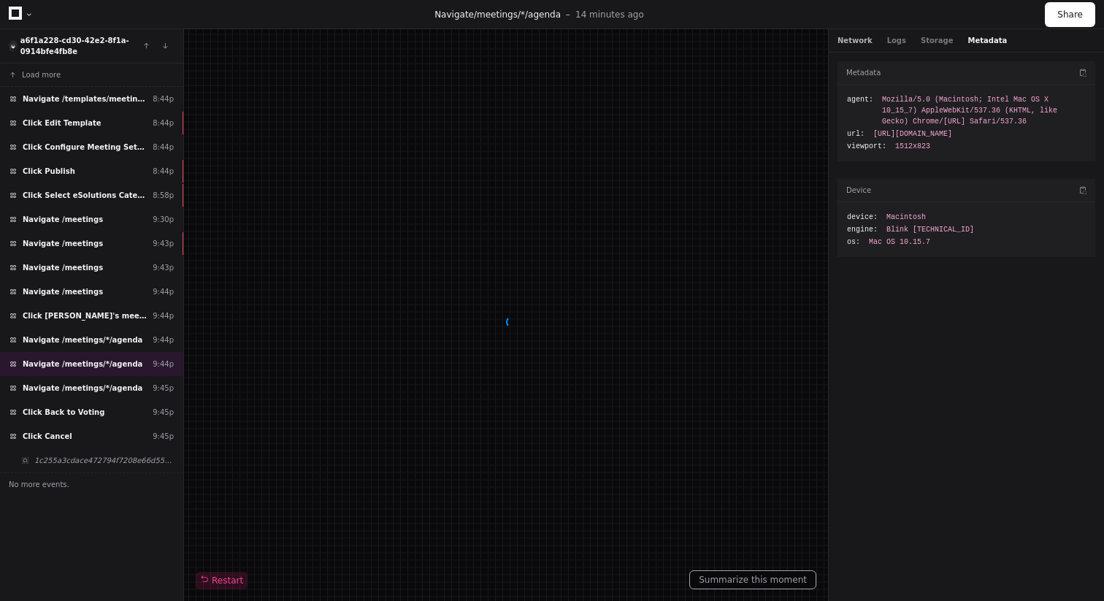
click at [853, 42] on button "Network" at bounding box center [855, 40] width 35 height 11
click at [865, 36] on button "Network" at bounding box center [855, 40] width 35 height 11
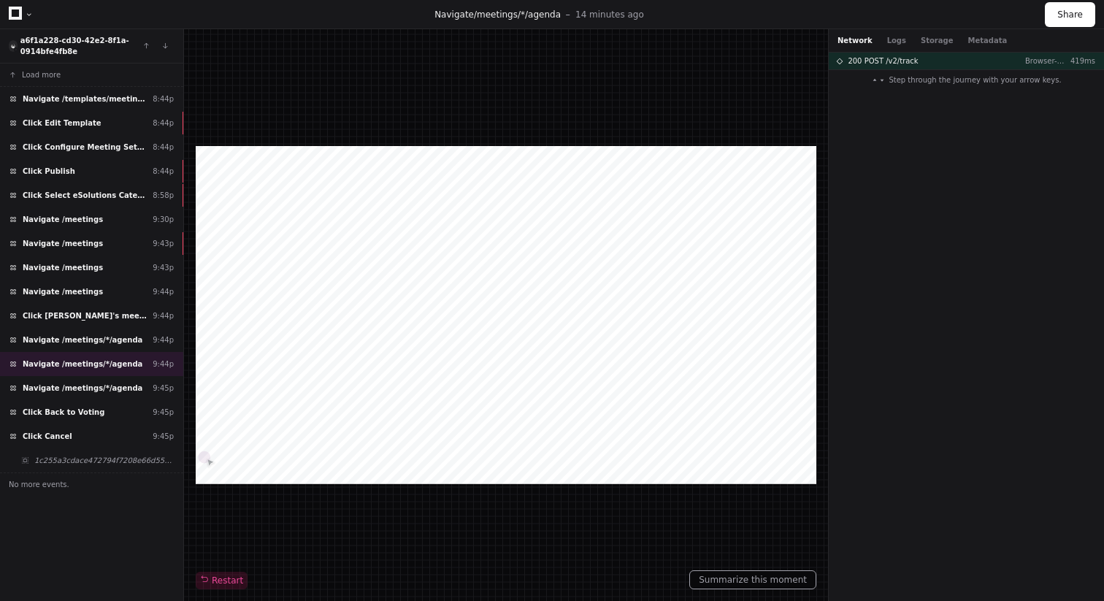
click at [864, 39] on button "Network" at bounding box center [855, 40] width 35 height 11
click at [934, 65] on div "200 POST /v2/track Browser-Dev 419ms" at bounding box center [966, 61] width 275 height 17
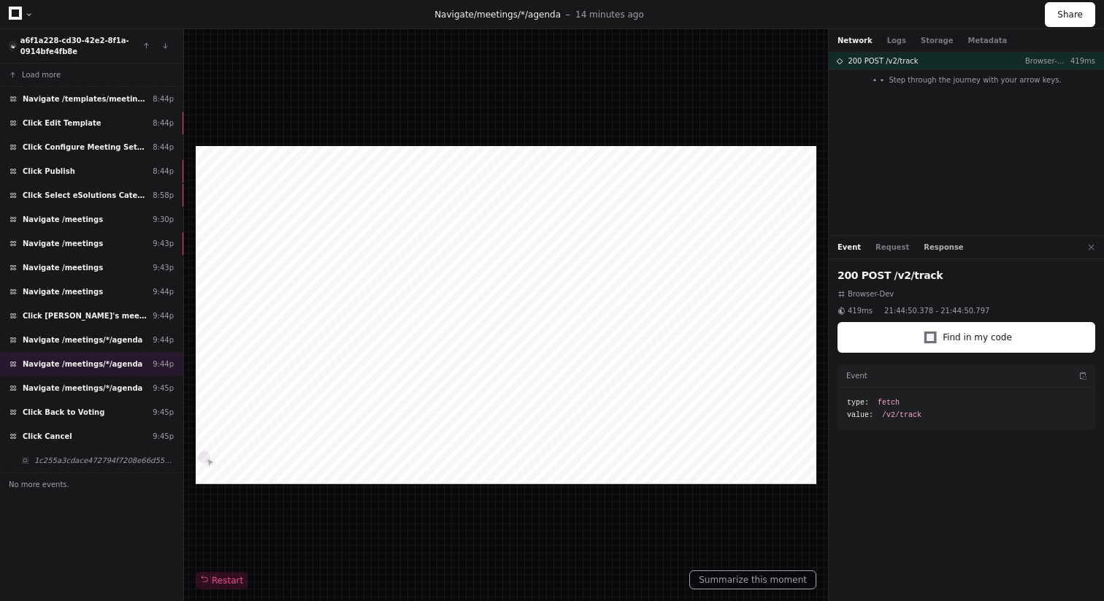
click at [934, 246] on button "Response" at bounding box center [943, 247] width 39 height 11
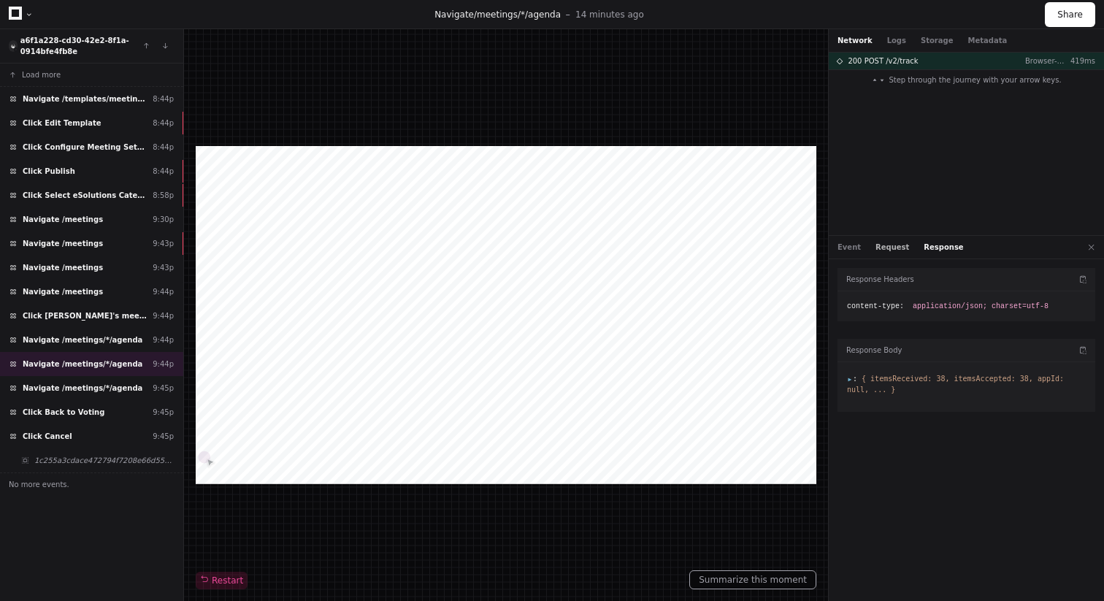
click at [891, 246] on button "Request" at bounding box center [893, 247] width 34 height 11
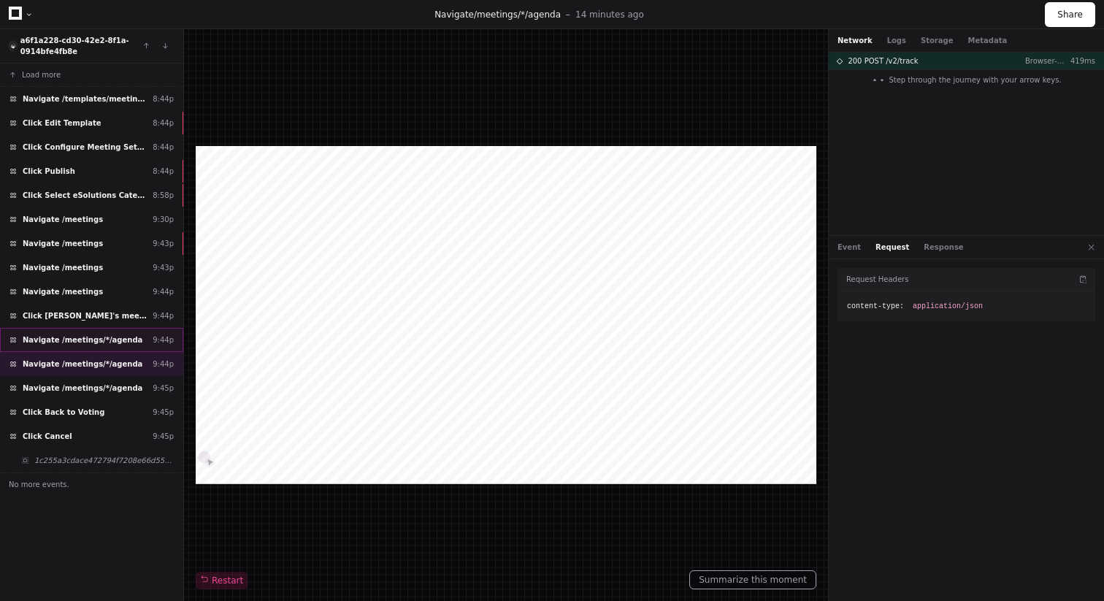
click at [87, 348] on div "Navigate /meetings/*/agenda 9:44p" at bounding box center [91, 340] width 183 height 24
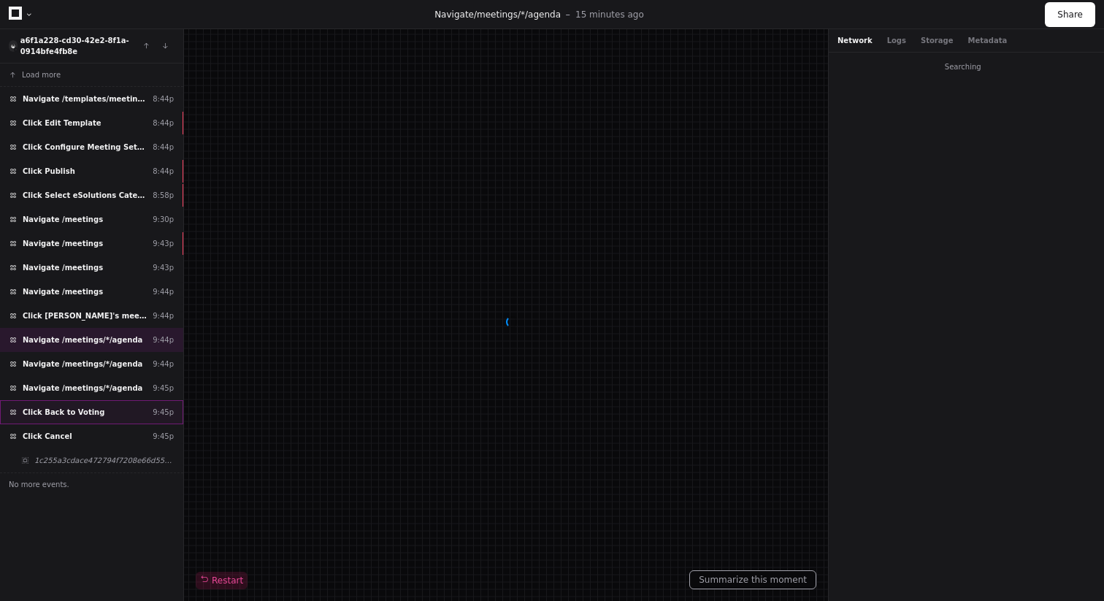
click at [76, 435] on div "Click Cancel 9:45p" at bounding box center [91, 436] width 183 height 24
click at [95, 414] on span "Click Back to Voting" at bounding box center [64, 412] width 82 height 11
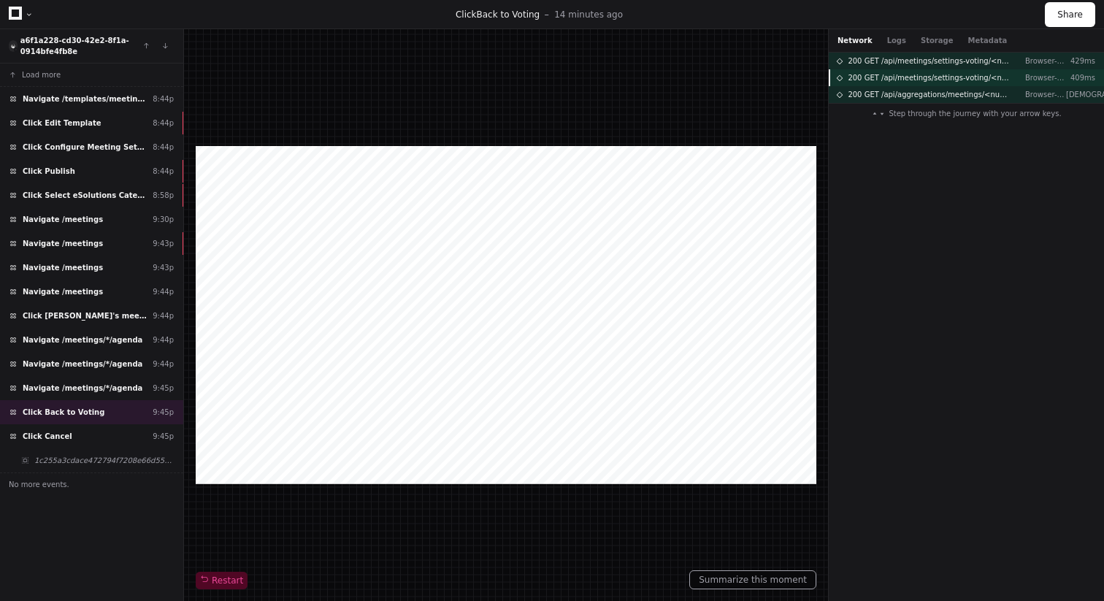
click at [971, 83] on div "200 GET /api/meetings/settings-voting/<number> Browser-Dev 409ms" at bounding box center [966, 77] width 275 height 17
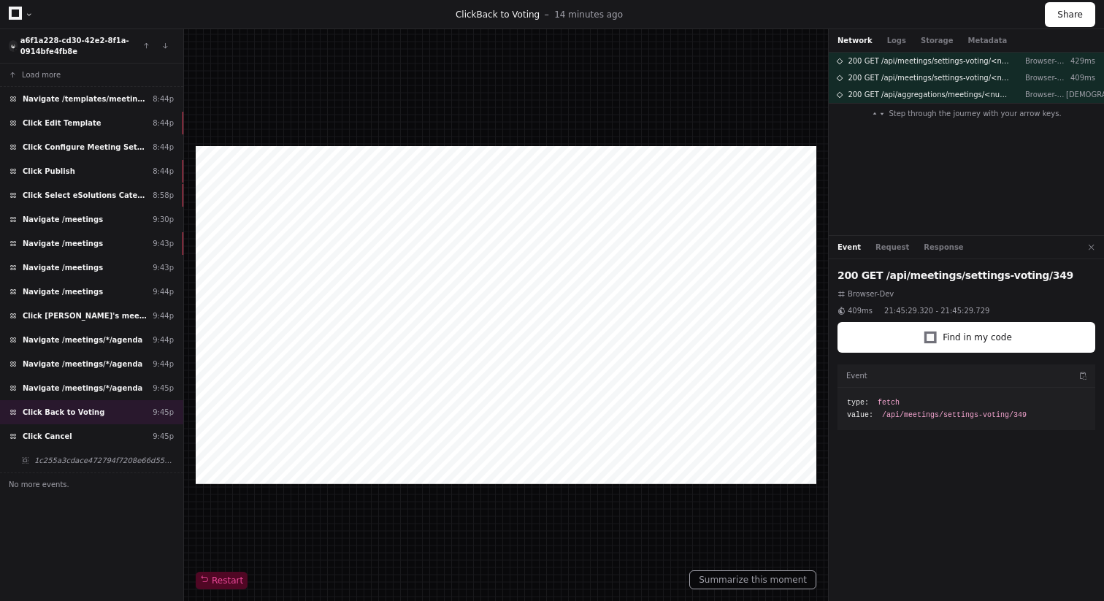
click at [895, 254] on div "Event Request Response" at bounding box center [966, 247] width 275 height 23
click at [900, 249] on button "Request" at bounding box center [893, 247] width 34 height 11
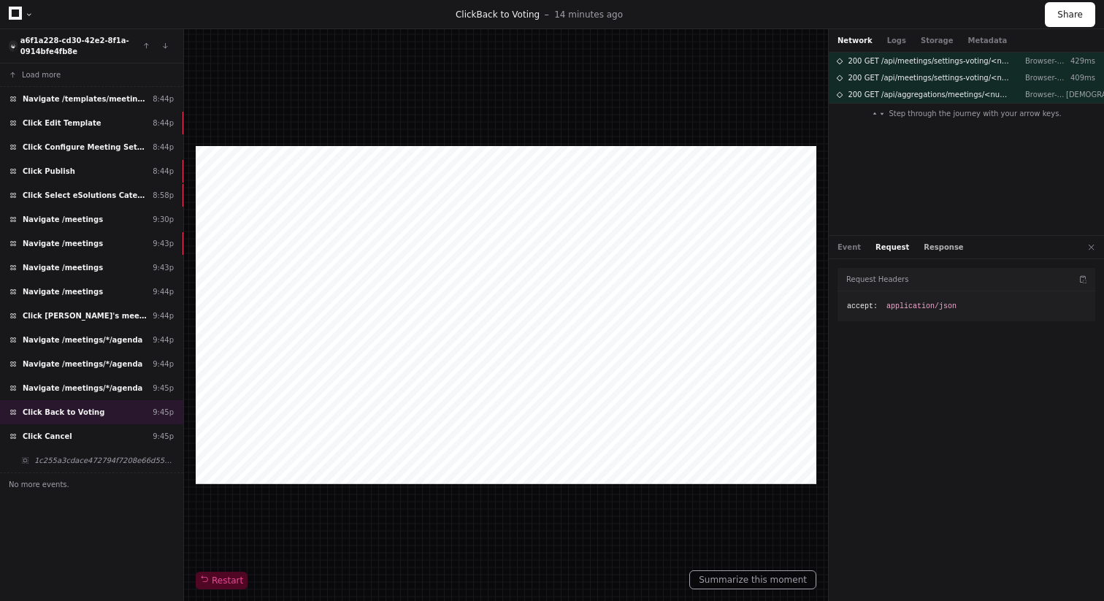
click at [936, 249] on button "Response" at bounding box center [943, 247] width 39 height 11
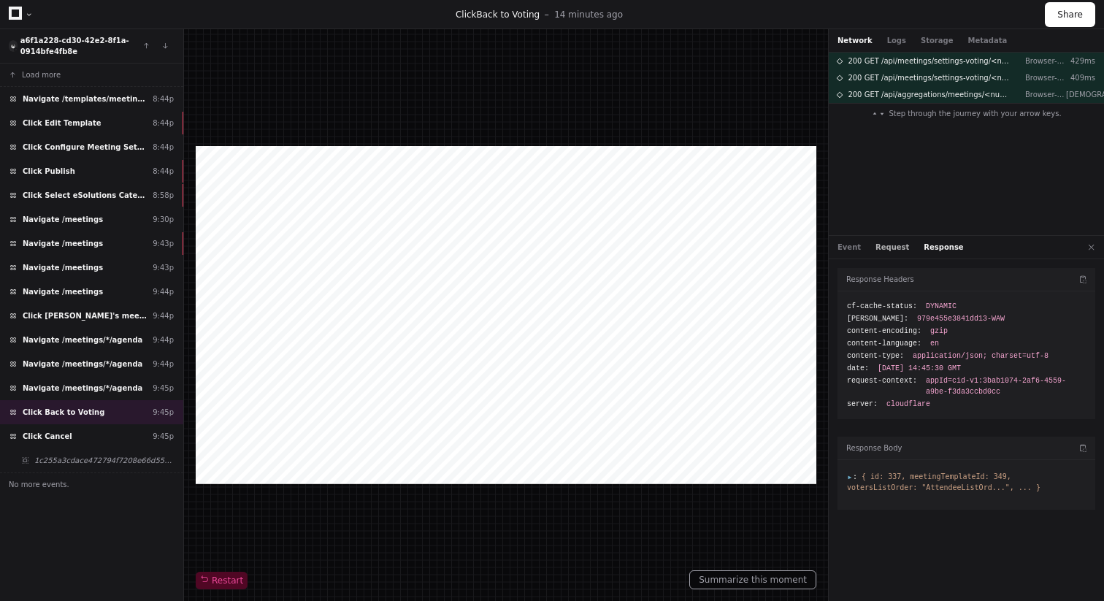
click at [892, 249] on button "Request" at bounding box center [893, 247] width 34 height 11
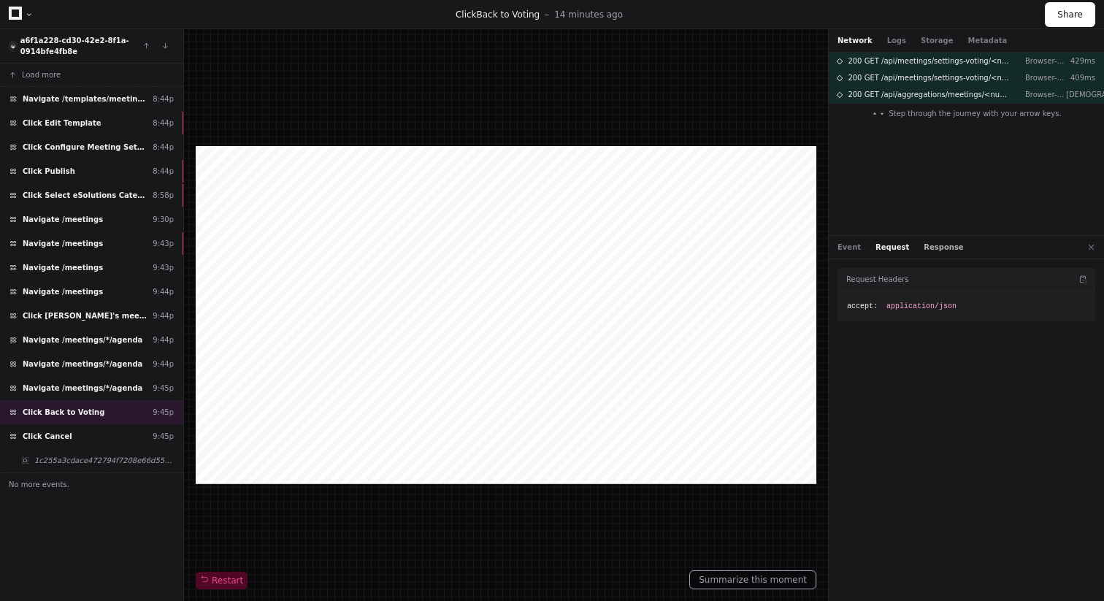
click at [930, 249] on button "Response" at bounding box center [943, 247] width 39 height 11
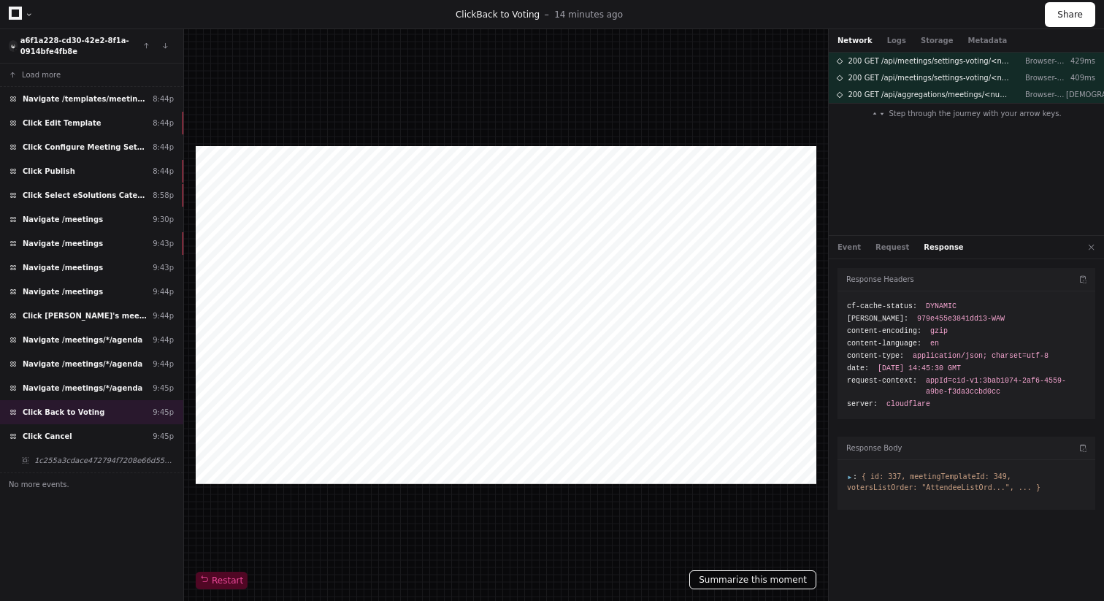
click at [768, 581] on button "Summarize this moment" at bounding box center [752, 579] width 127 height 19
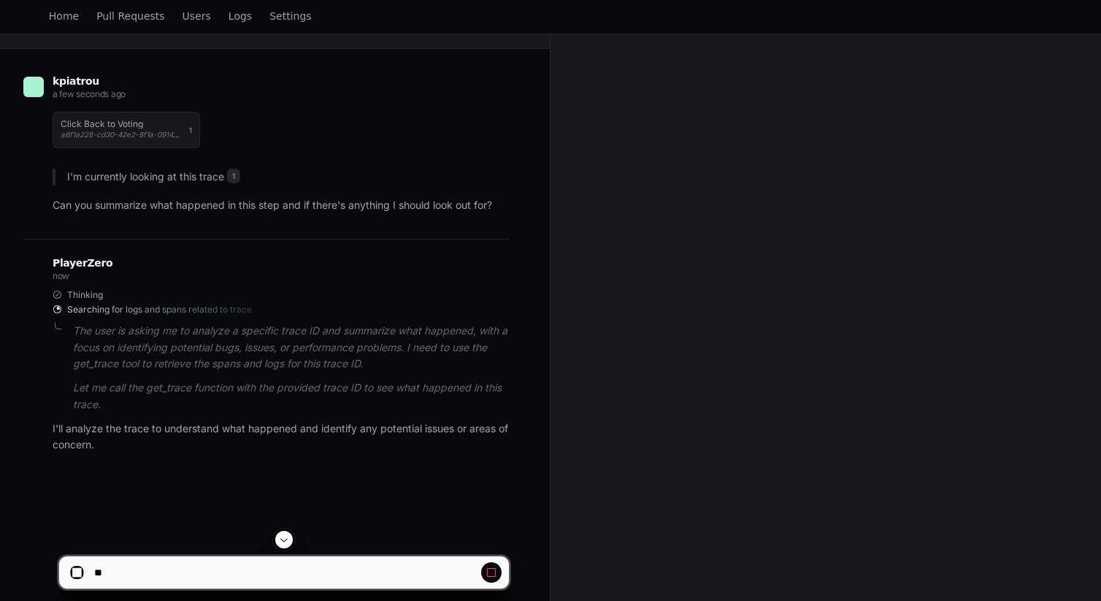
scroll to position [107, 0]
